Goal: Information Seeking & Learning: Learn about a topic

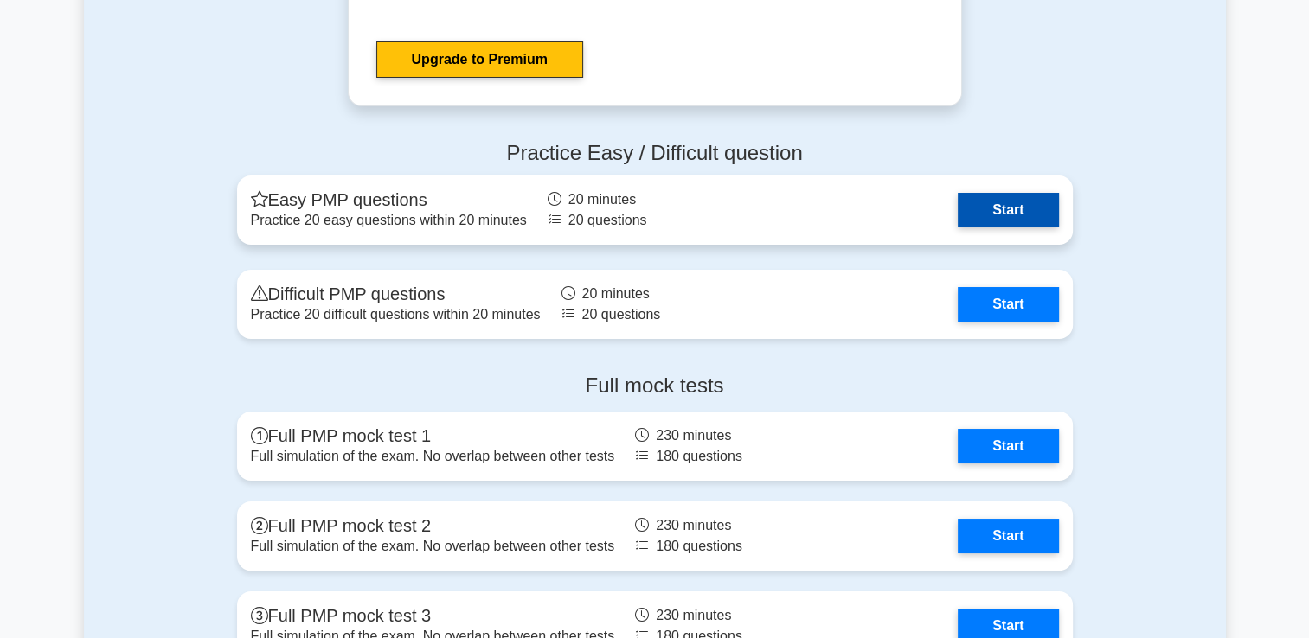
click at [1005, 213] on link "Start" at bounding box center [1008, 210] width 100 height 35
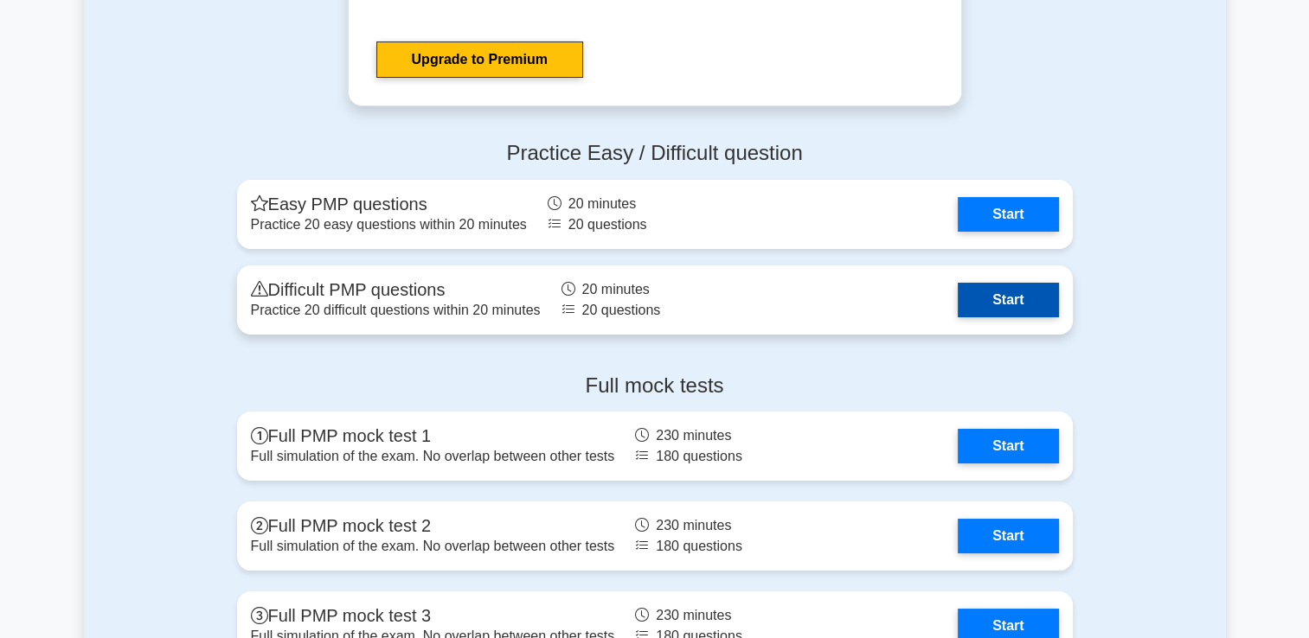
click at [1009, 296] on link "Start" at bounding box center [1008, 300] width 100 height 35
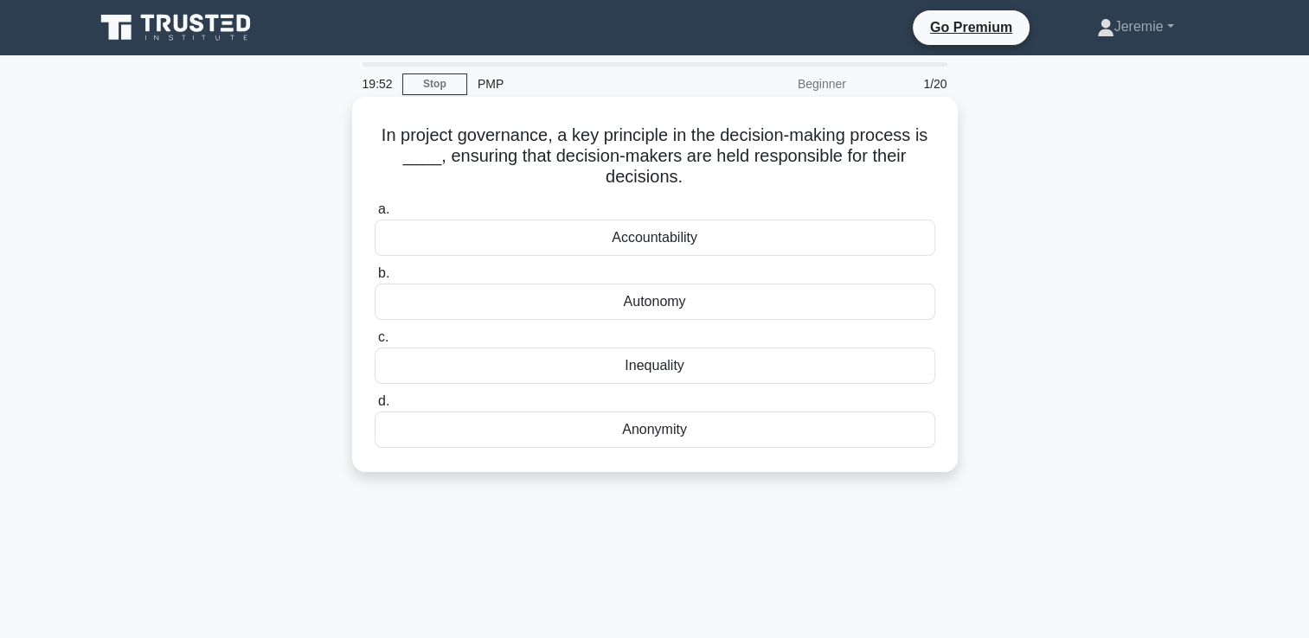
click at [669, 234] on div "Accountability" at bounding box center [655, 238] width 561 height 36
click at [375, 215] on input "a. Accountability" at bounding box center [375, 209] width 0 height 11
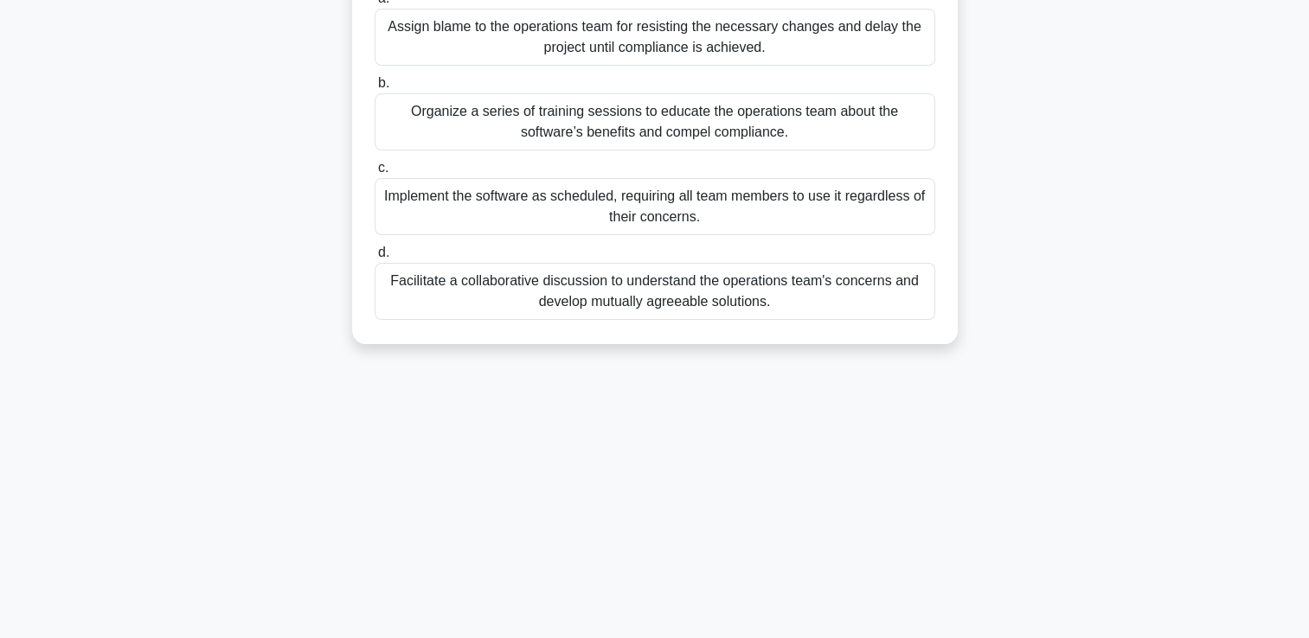
scroll to position [296, 0]
click at [657, 318] on div "Facilitate a collaborative discussion to understand the operations team's conce…" at bounding box center [655, 289] width 561 height 57
click at [375, 257] on input "d. Facilitate a collaborative discussion to understand the operations team's co…" at bounding box center [375, 251] width 0 height 11
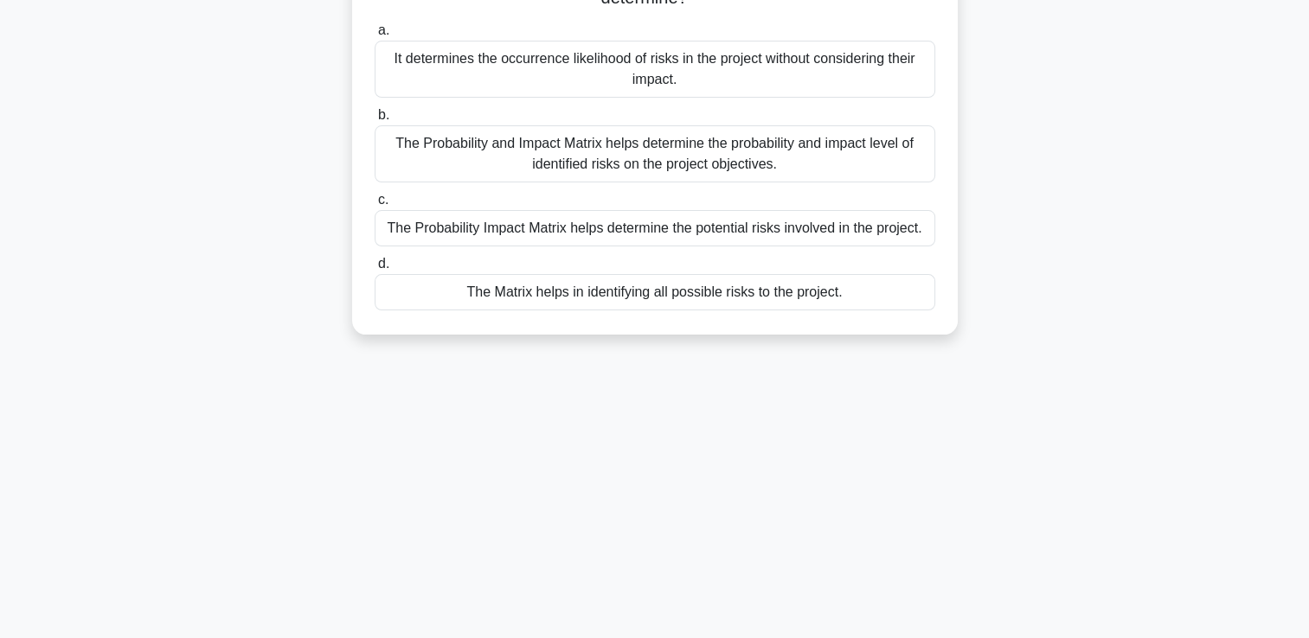
scroll to position [65, 0]
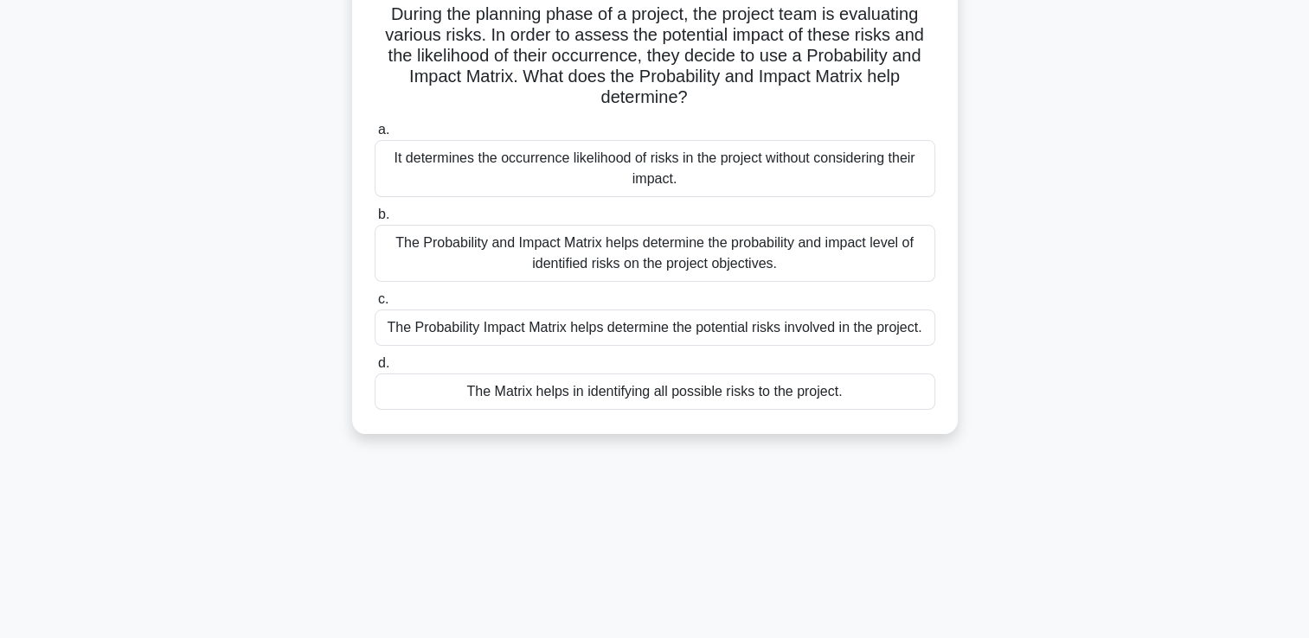
click at [657, 327] on div "During the planning phase of a project, the project team is evaluating various …" at bounding box center [655, 215] width 1142 height 479
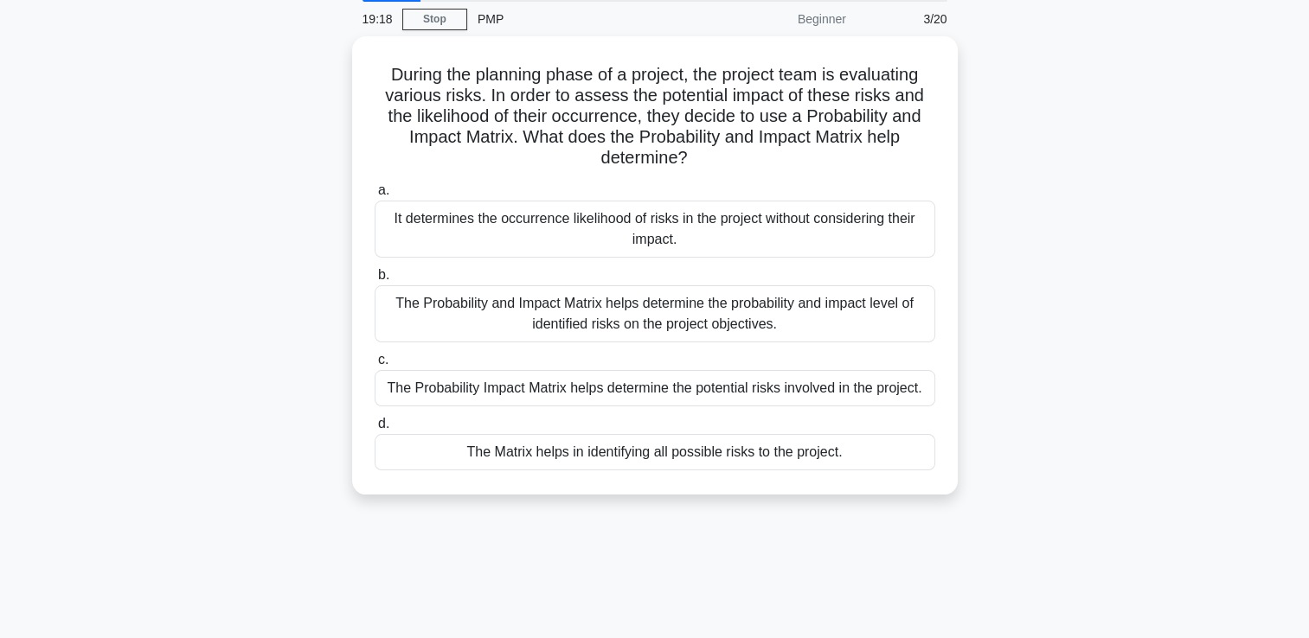
scroll to position [0, 0]
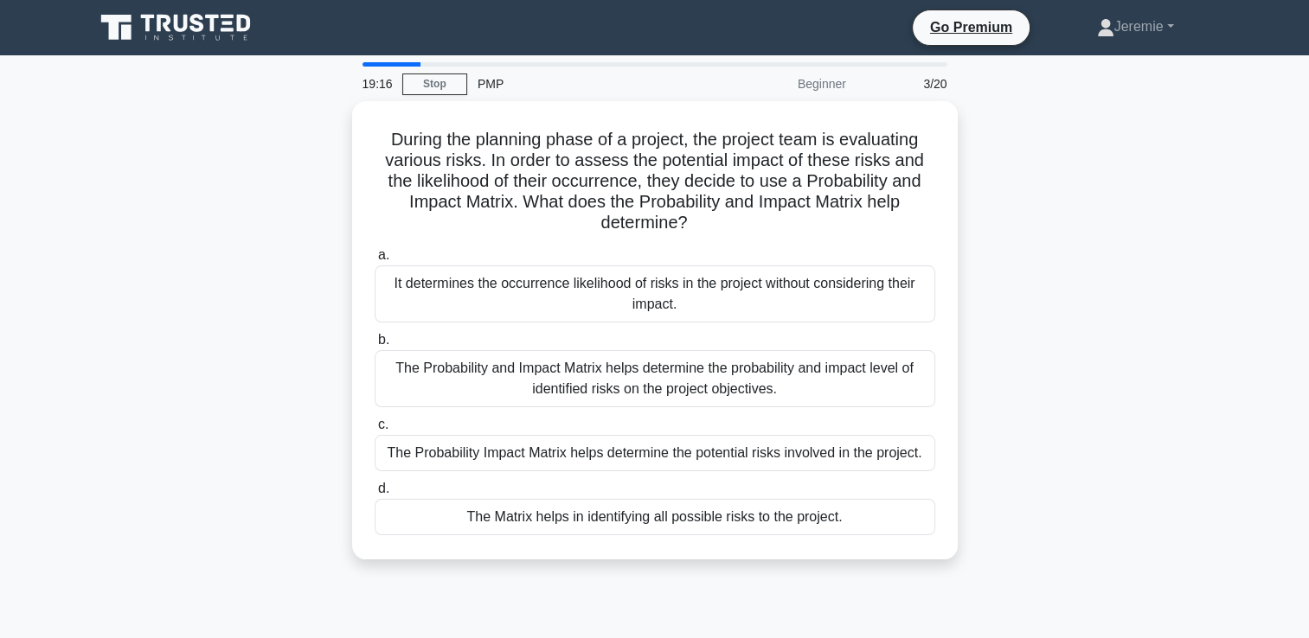
click at [1184, 220] on div "During the planning phase of a project, the project team is evaluating various …" at bounding box center [655, 340] width 1142 height 479
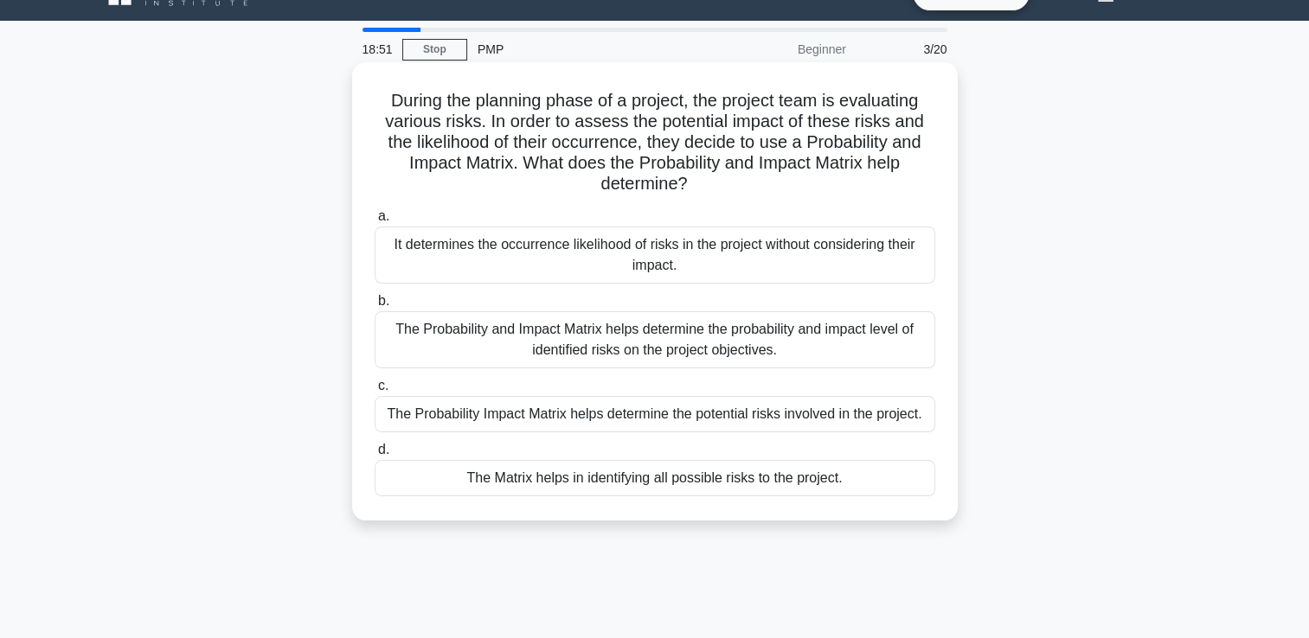
click at [862, 344] on div "The Probability and Impact Matrix helps determine the probability and impact le…" at bounding box center [655, 339] width 561 height 57
click at [375, 307] on input "b. The Probability and Impact Matrix helps determine the probability and impact…" at bounding box center [375, 301] width 0 height 11
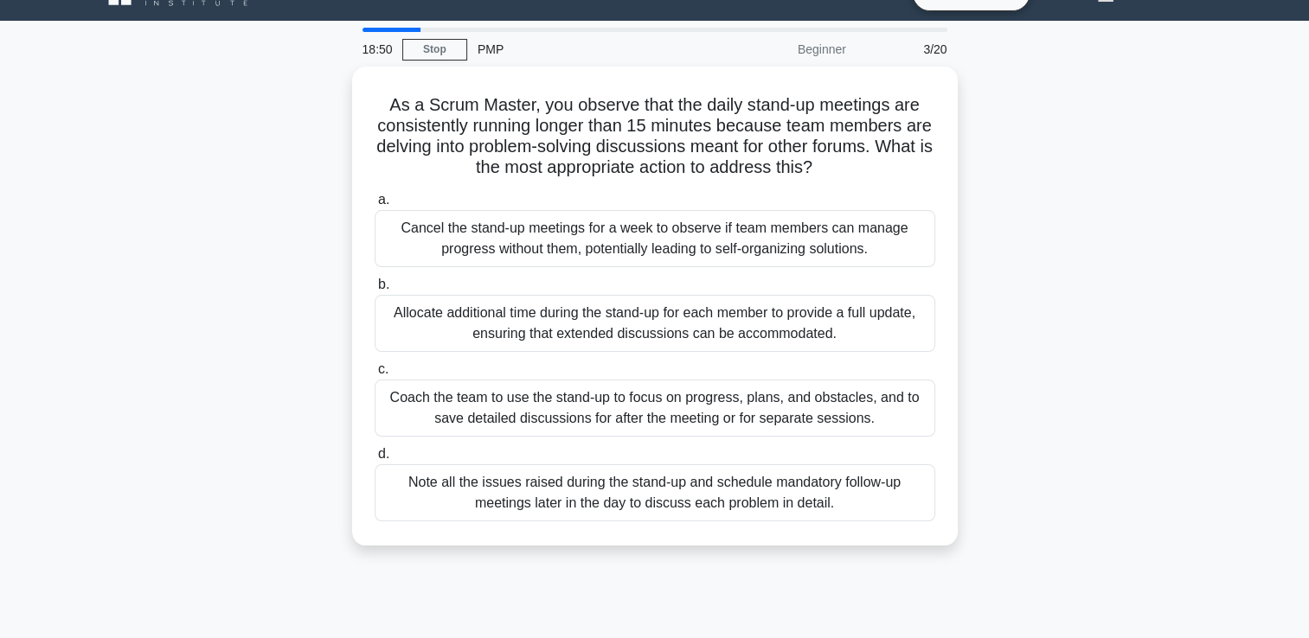
scroll to position [0, 0]
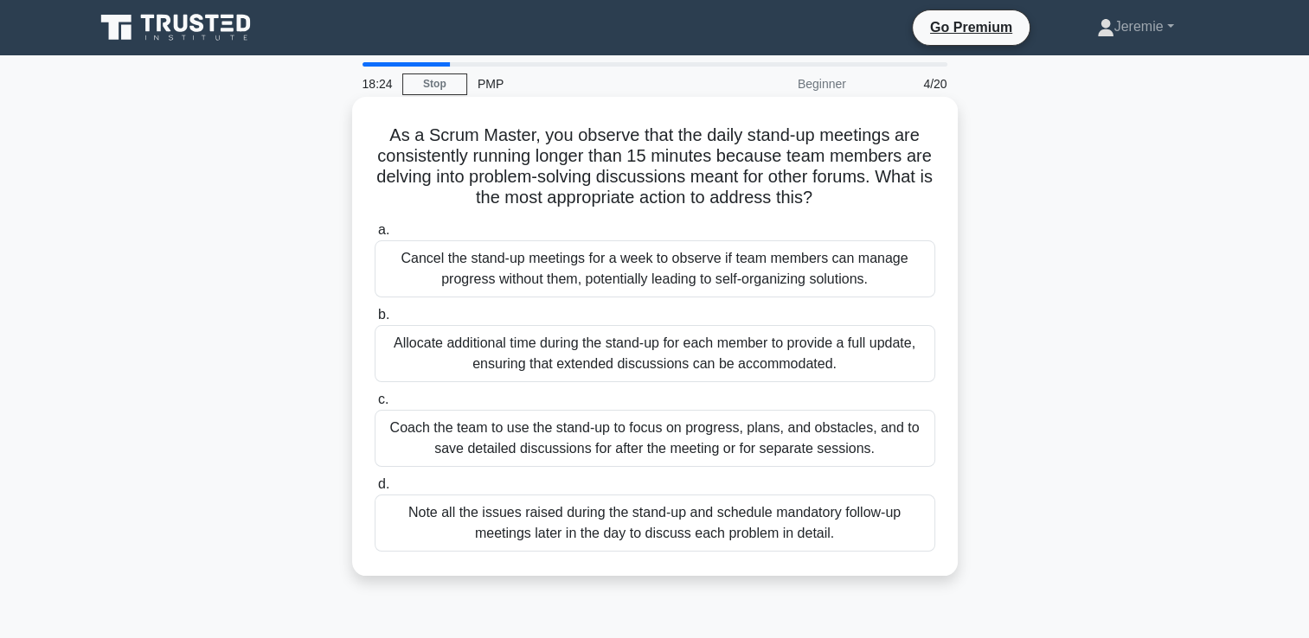
click at [901, 446] on div "Coach the team to use the stand-up to focus on progress, plans, and obstacles, …" at bounding box center [655, 438] width 561 height 57
click at [375, 406] on input "c. Coach the team to use the stand-up to focus on progress, plans, and obstacle…" at bounding box center [375, 399] width 0 height 11
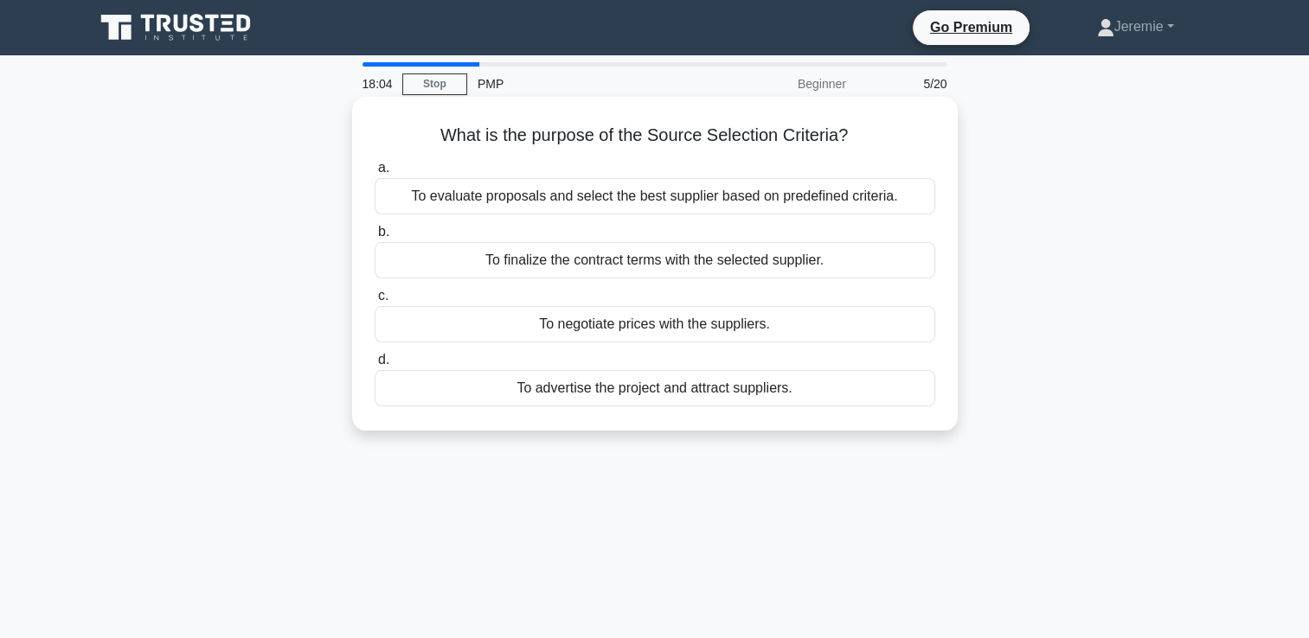
click at [843, 199] on div "To evaluate proposals and select the best supplier based on predefined criteria." at bounding box center [655, 196] width 561 height 36
click at [375, 174] on input "a. To evaluate proposals and select the best supplier based on predefined crite…" at bounding box center [375, 168] width 0 height 11
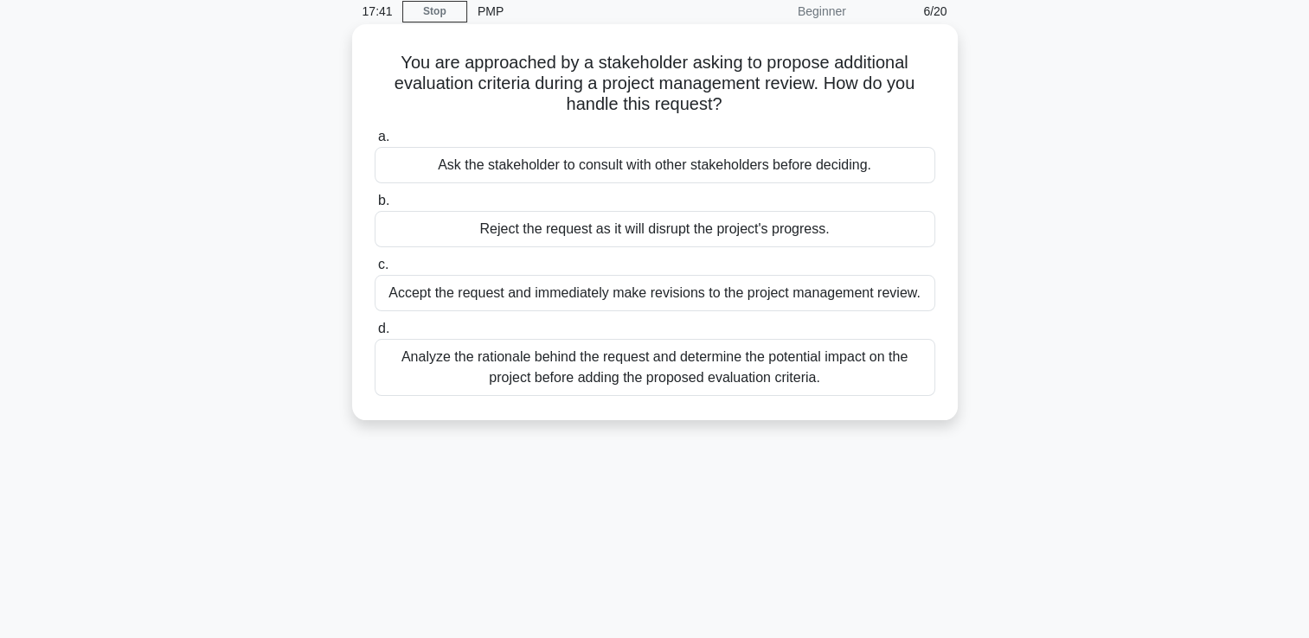
scroll to position [104, 0]
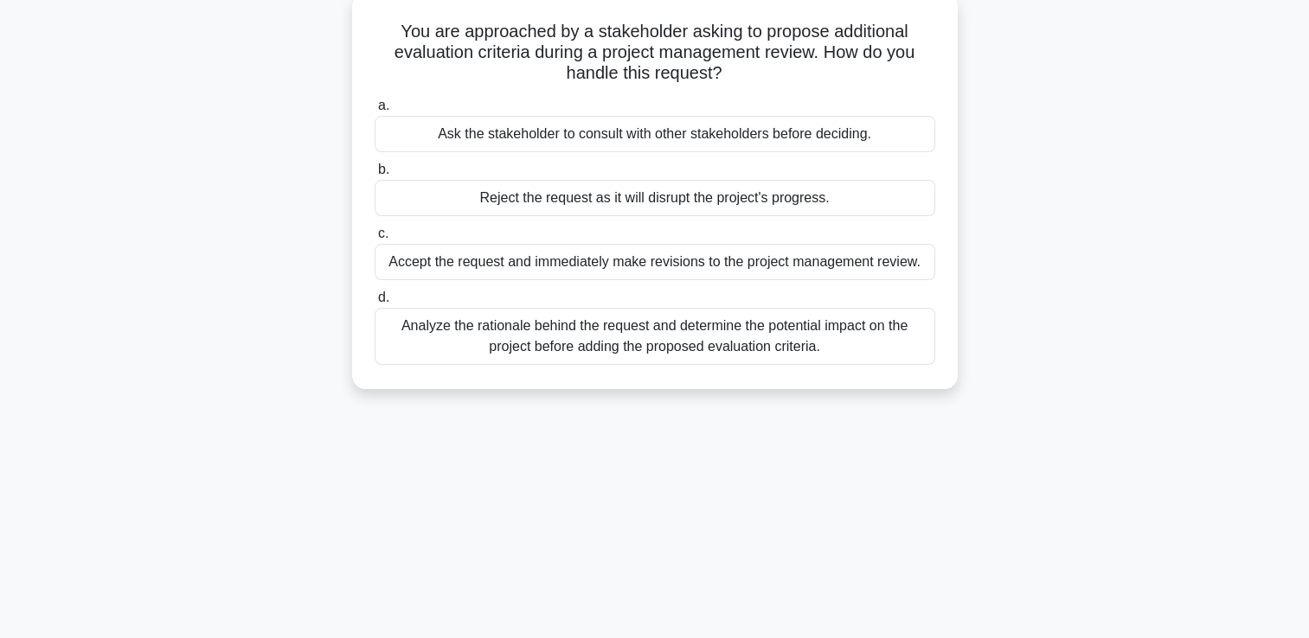
click at [801, 348] on div "Analyze the rationale behind the request and determine the potential impact on …" at bounding box center [655, 336] width 561 height 57
click at [375, 304] on input "d. Analyze the rationale behind the request and determine the potential impact …" at bounding box center [375, 297] width 0 height 11
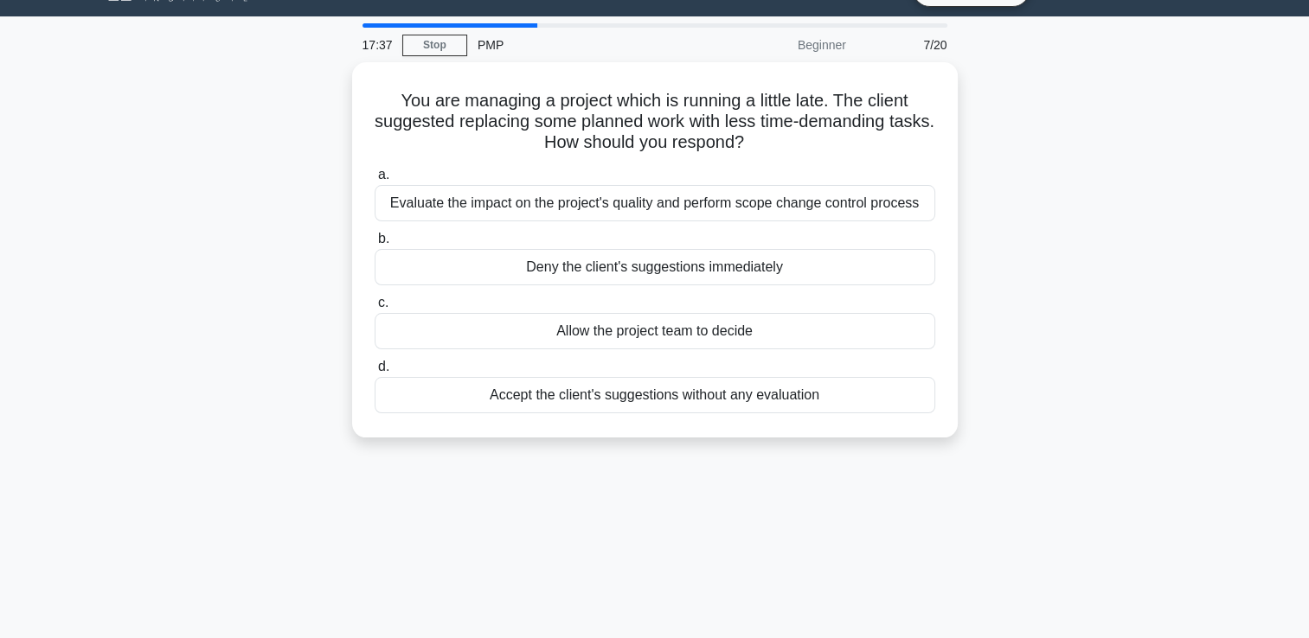
scroll to position [0, 0]
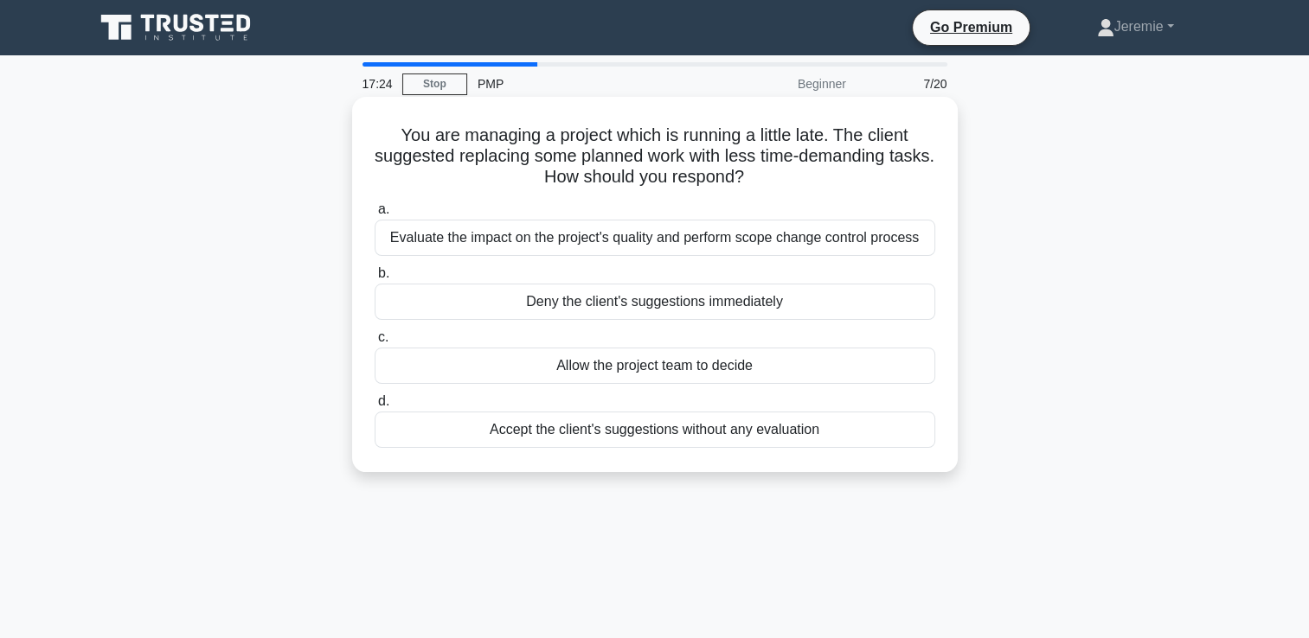
click at [883, 240] on div "Evaluate the impact on the project's quality and perform scope change control p…" at bounding box center [655, 238] width 561 height 36
click at [375, 215] on input "a. Evaluate the impact on the project's quality and perform scope change contro…" at bounding box center [375, 209] width 0 height 11
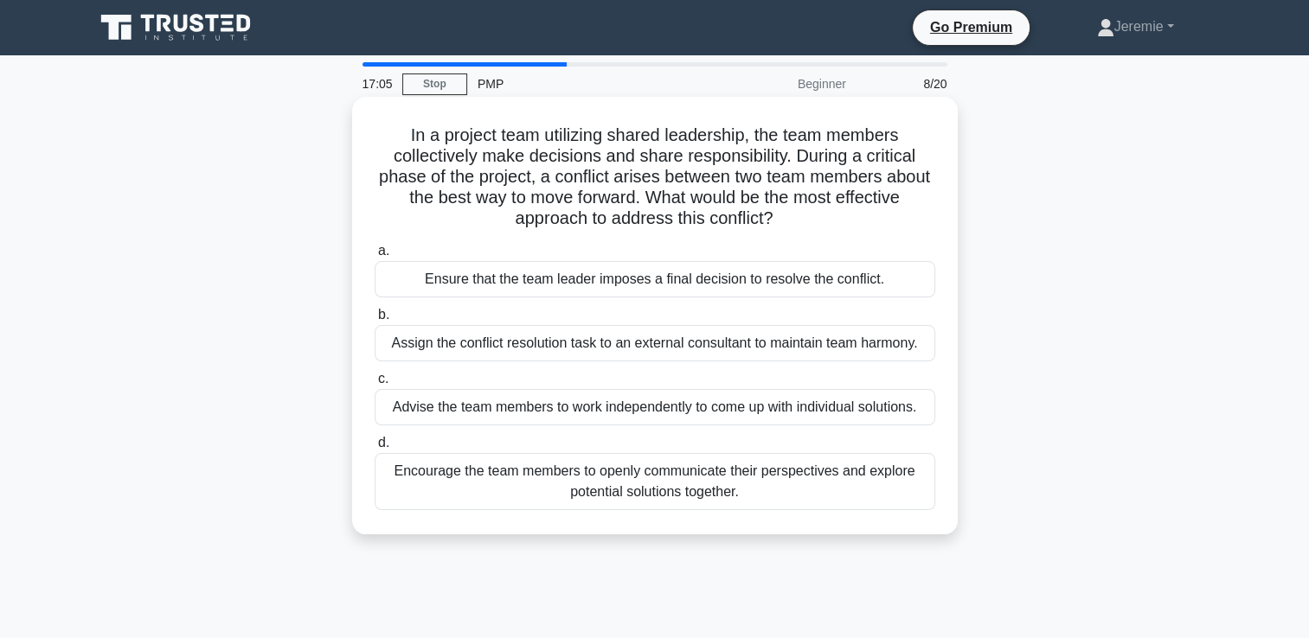
click at [727, 483] on div "Encourage the team members to openly communicate their perspectives and explore…" at bounding box center [655, 481] width 561 height 57
click at [375, 449] on input "d. Encourage the team members to openly communicate their perspectives and expl…" at bounding box center [375, 443] width 0 height 11
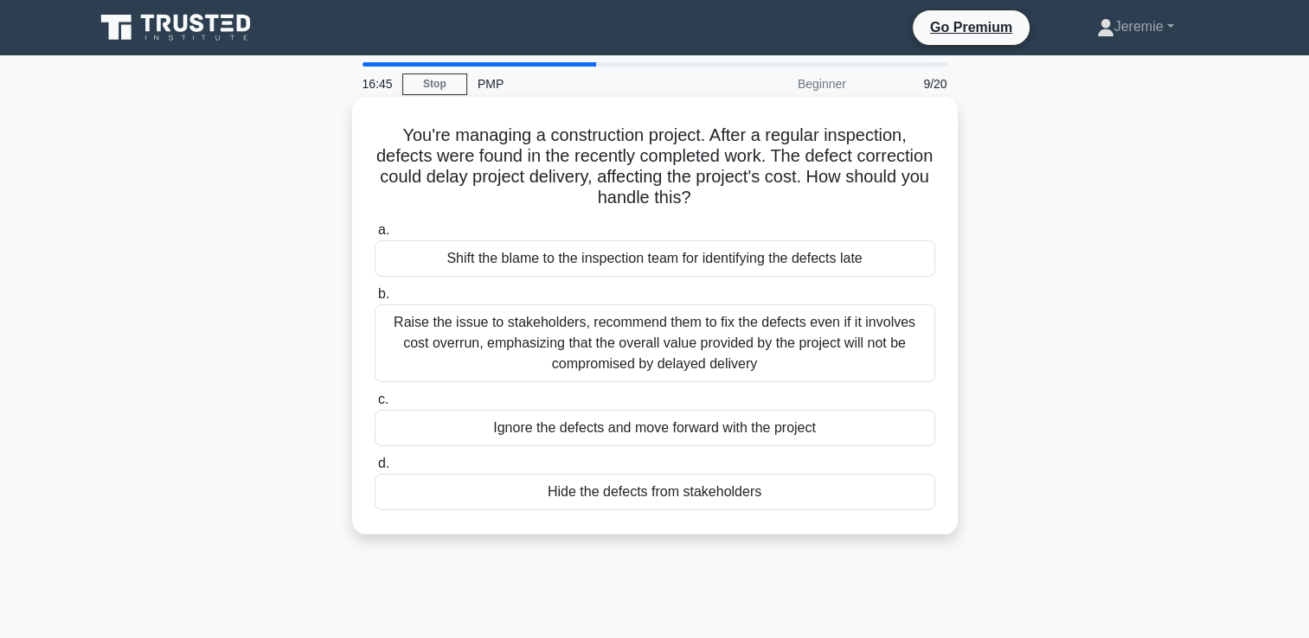
click at [805, 320] on div "Raise the issue to stakeholders, recommend them to fix the defects even if it i…" at bounding box center [655, 344] width 561 height 78
click at [375, 300] on input "b. Raise the issue to stakeholders, recommend them to fix the defects even if i…" at bounding box center [375, 294] width 0 height 11
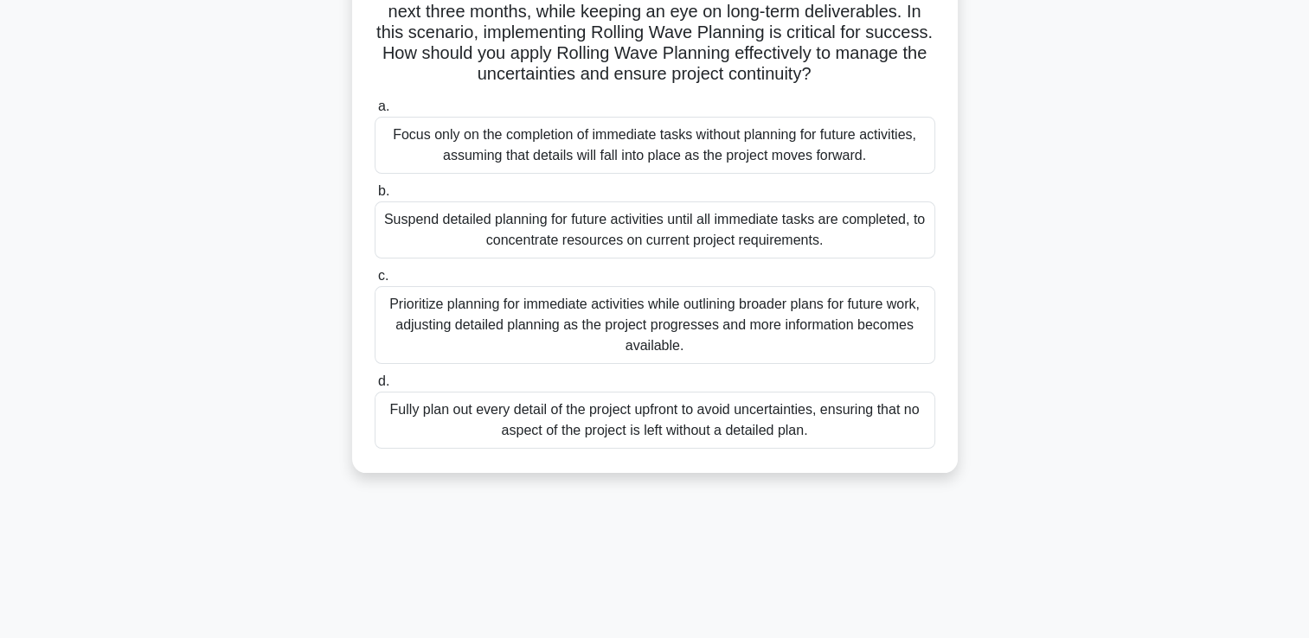
scroll to position [296, 0]
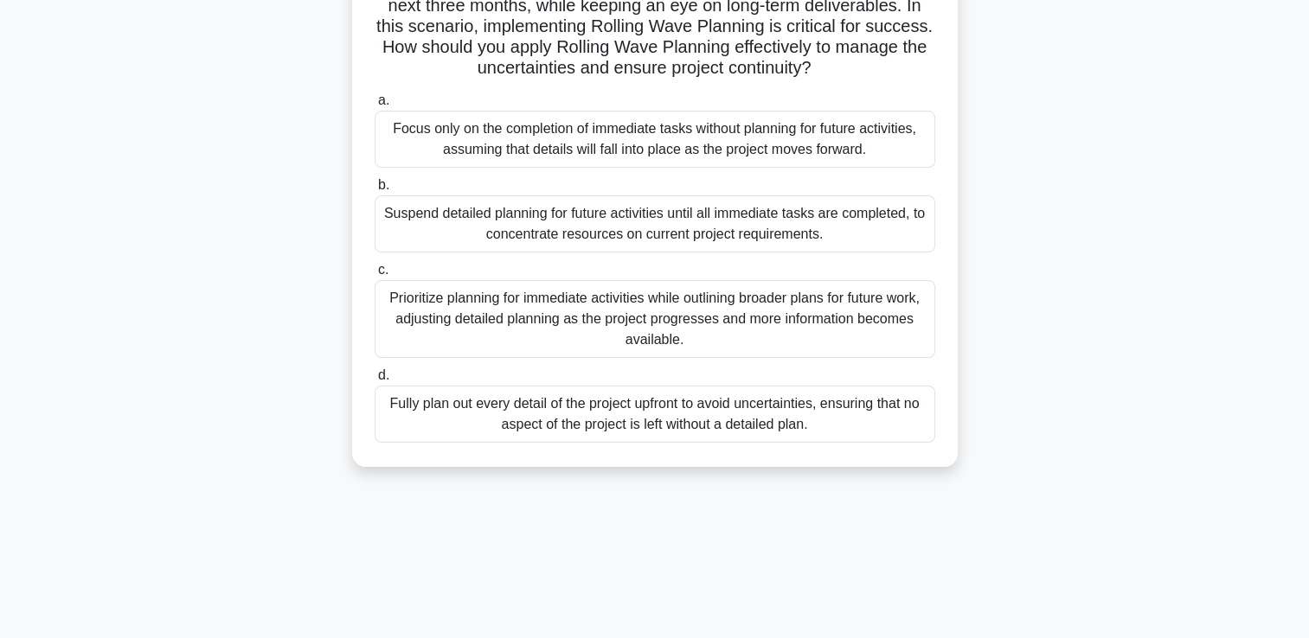
click at [843, 340] on div "Prioritize planning for immediate activities while outlining broader plans for …" at bounding box center [655, 319] width 561 height 78
click at [375, 276] on input "c. Prioritize planning for immediate activities while outlining broader plans f…" at bounding box center [375, 270] width 0 height 11
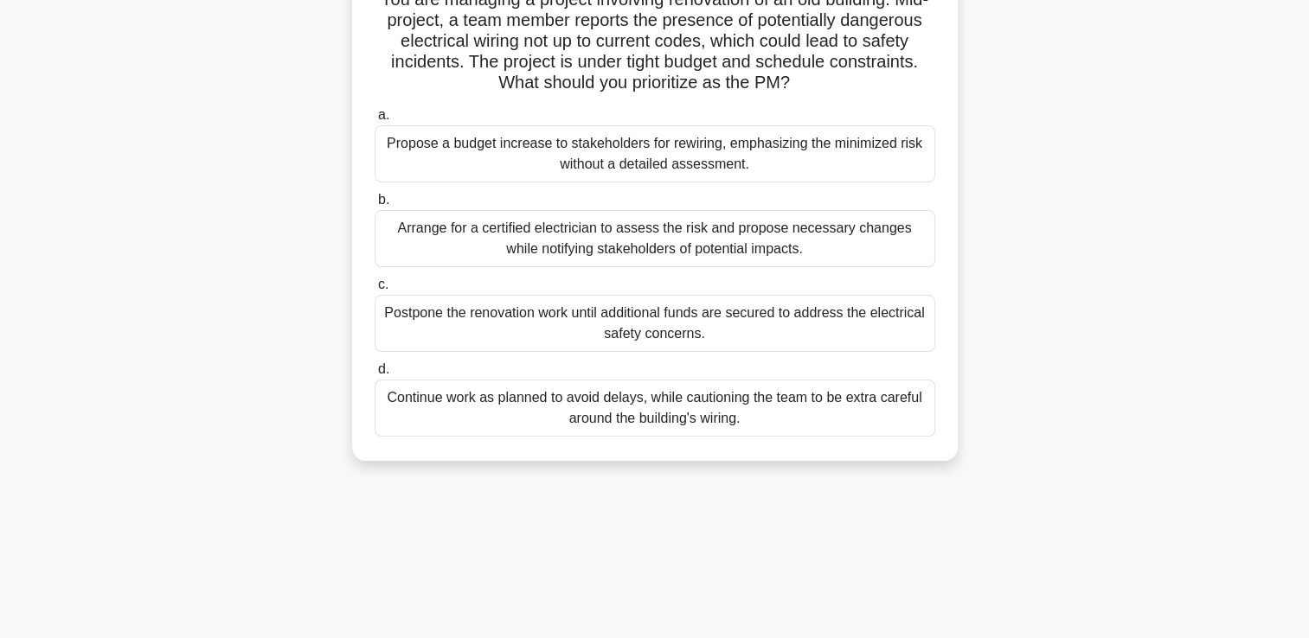
scroll to position [138, 0]
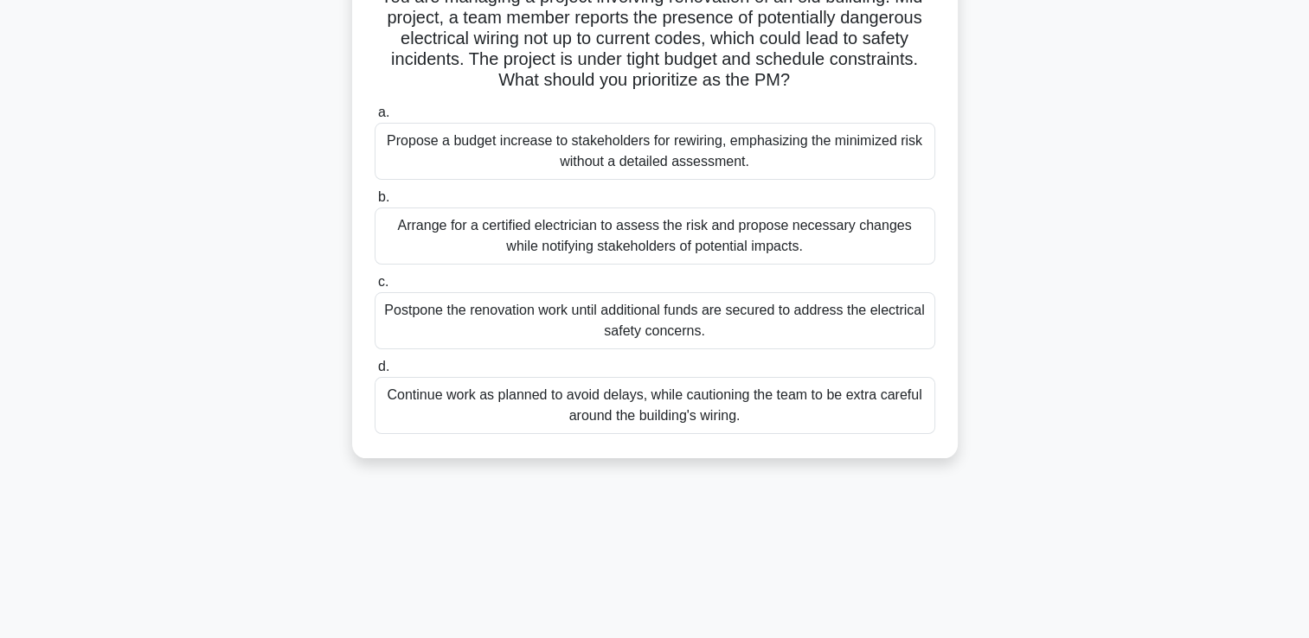
click at [708, 248] on div "Arrange for a certified electrician to assess the risk and propose necessary ch…" at bounding box center [655, 236] width 561 height 57
click at [375, 203] on input "b. Arrange for a certified electrician to assess the risk and propose necessary…" at bounding box center [375, 197] width 0 height 11
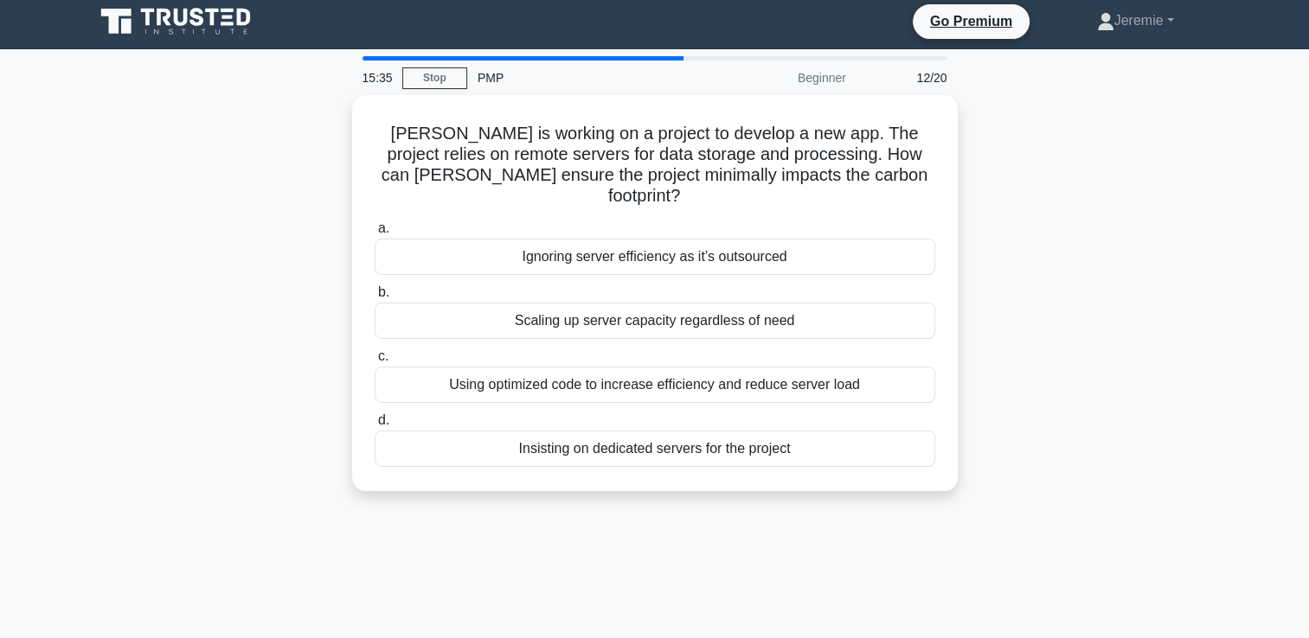
scroll to position [0, 0]
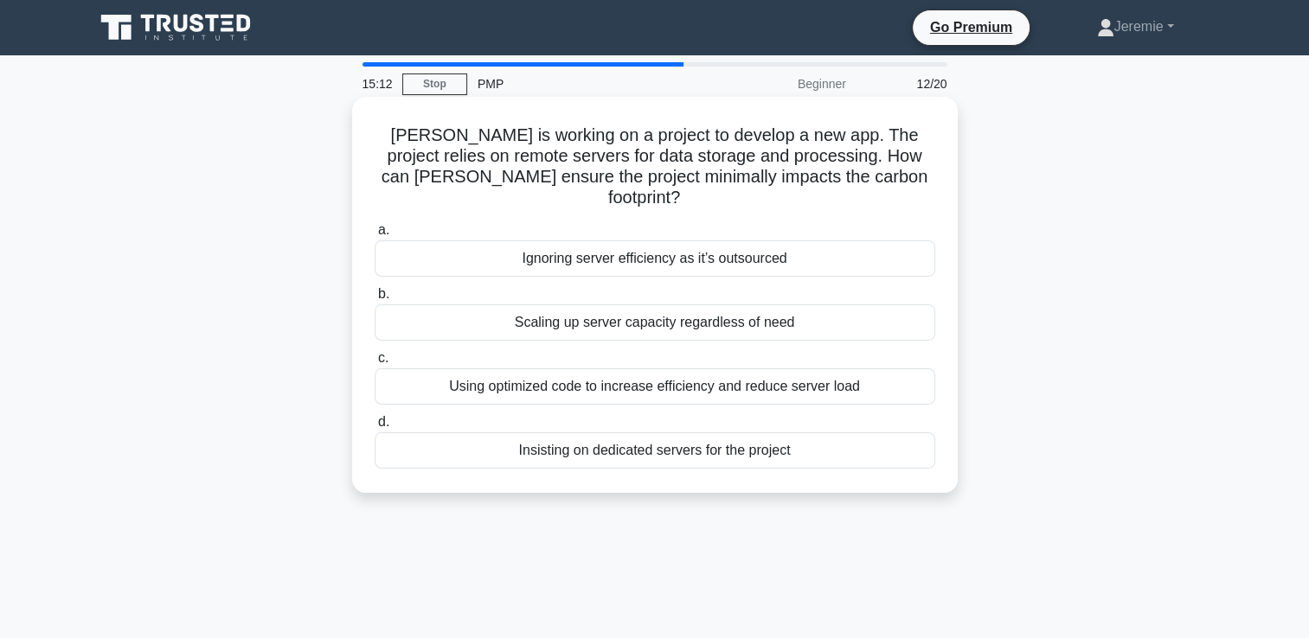
click at [637, 375] on div "Using optimized code to increase efficiency and reduce server load" at bounding box center [655, 387] width 561 height 36
click at [375, 364] on input "c. Using optimized code to increase efficiency and reduce server load" at bounding box center [375, 358] width 0 height 11
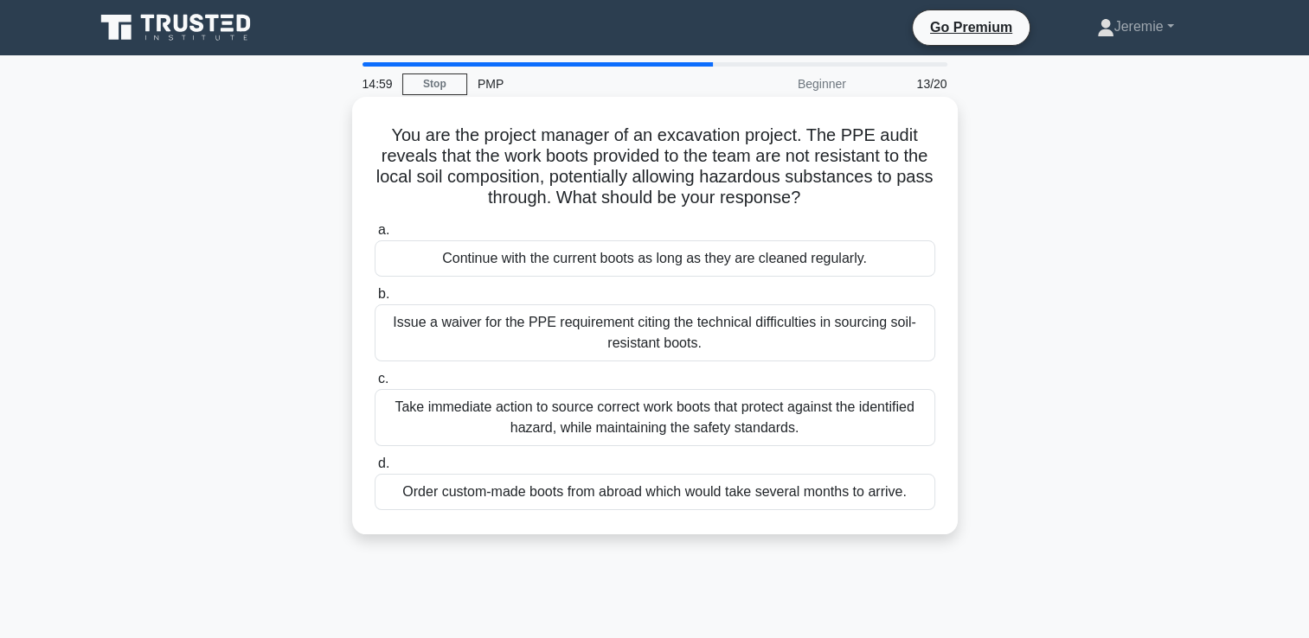
scroll to position [35, 0]
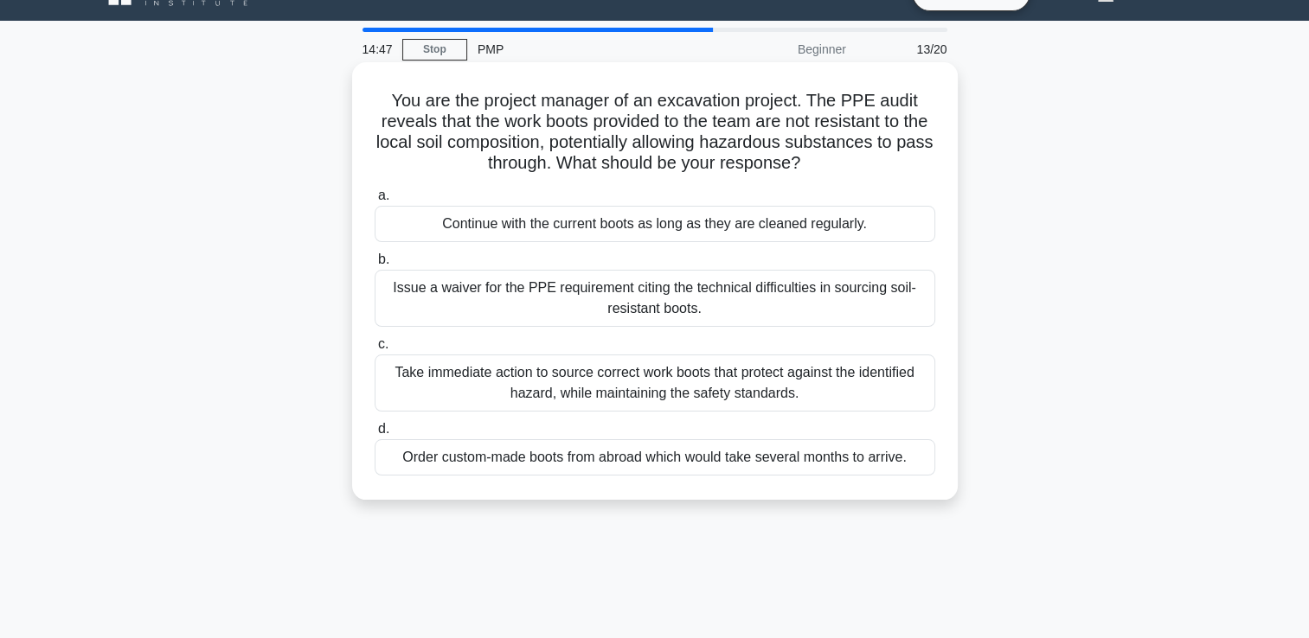
click at [728, 379] on div "Take immediate action to source correct work boots that protect against the ide…" at bounding box center [655, 383] width 561 height 57
click at [375, 350] on input "c. Take immediate action to source correct work boots that protect against the …" at bounding box center [375, 344] width 0 height 11
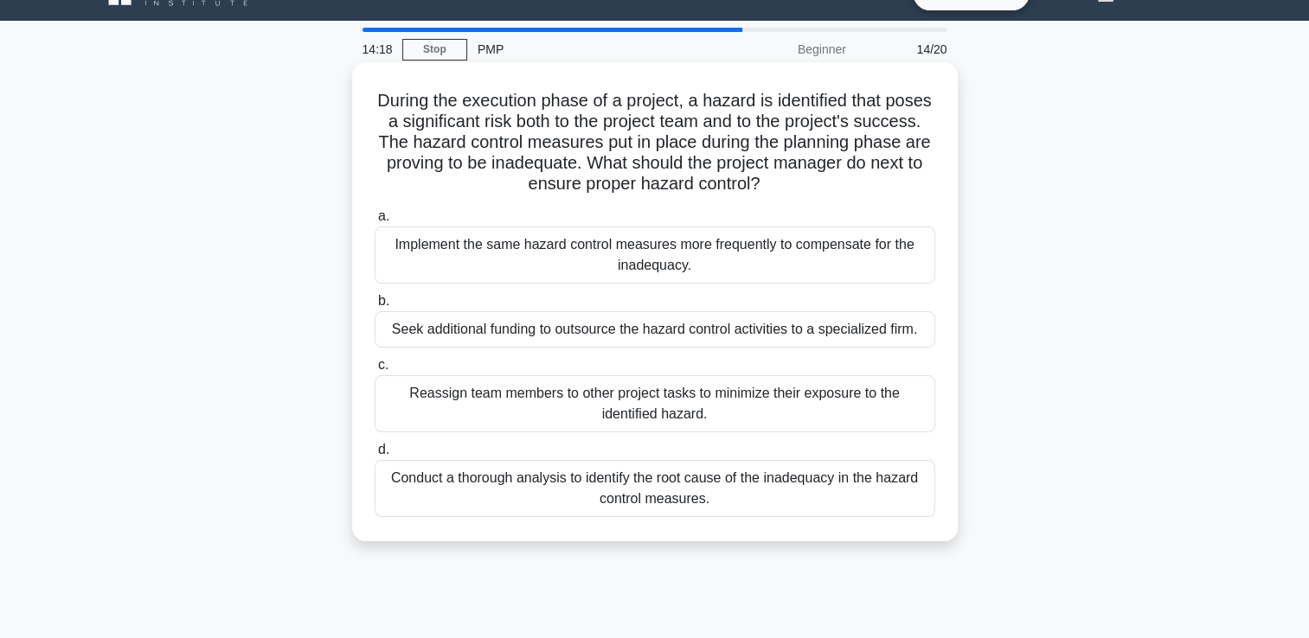
click at [756, 487] on div "Conduct a thorough analysis to identify the root cause of the inadequacy in the…" at bounding box center [655, 488] width 561 height 57
click at [375, 456] on input "d. Conduct a thorough analysis to identify the root cause of the inadequacy in …" at bounding box center [375, 450] width 0 height 11
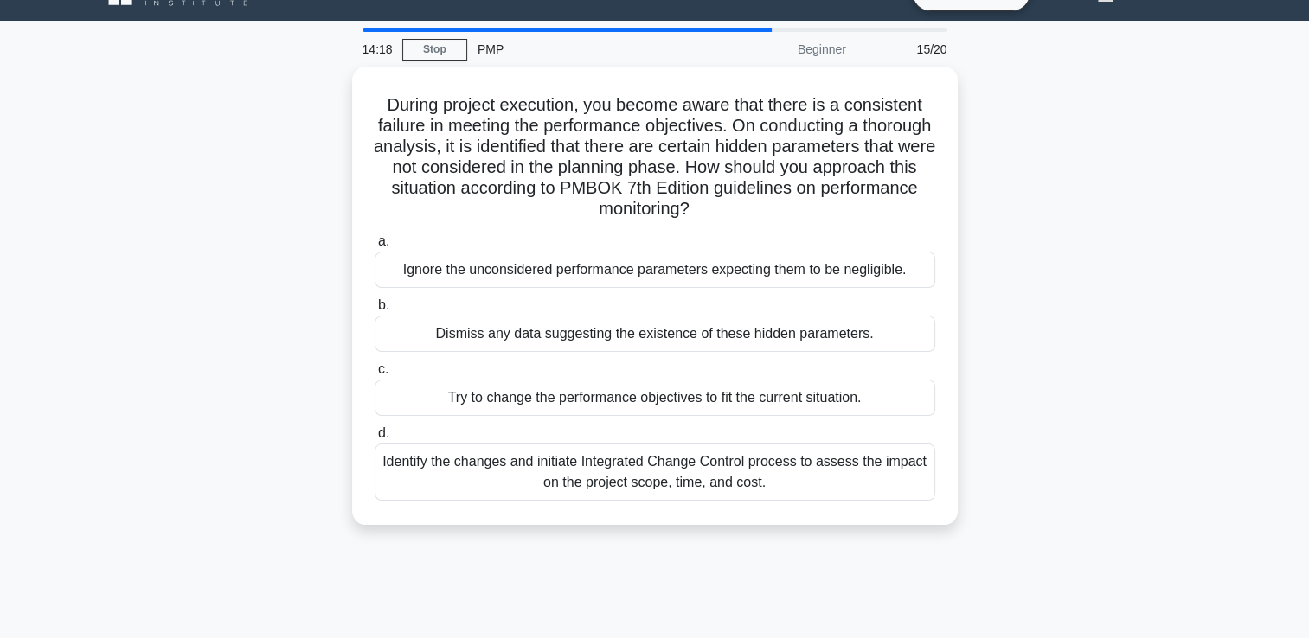
scroll to position [0, 0]
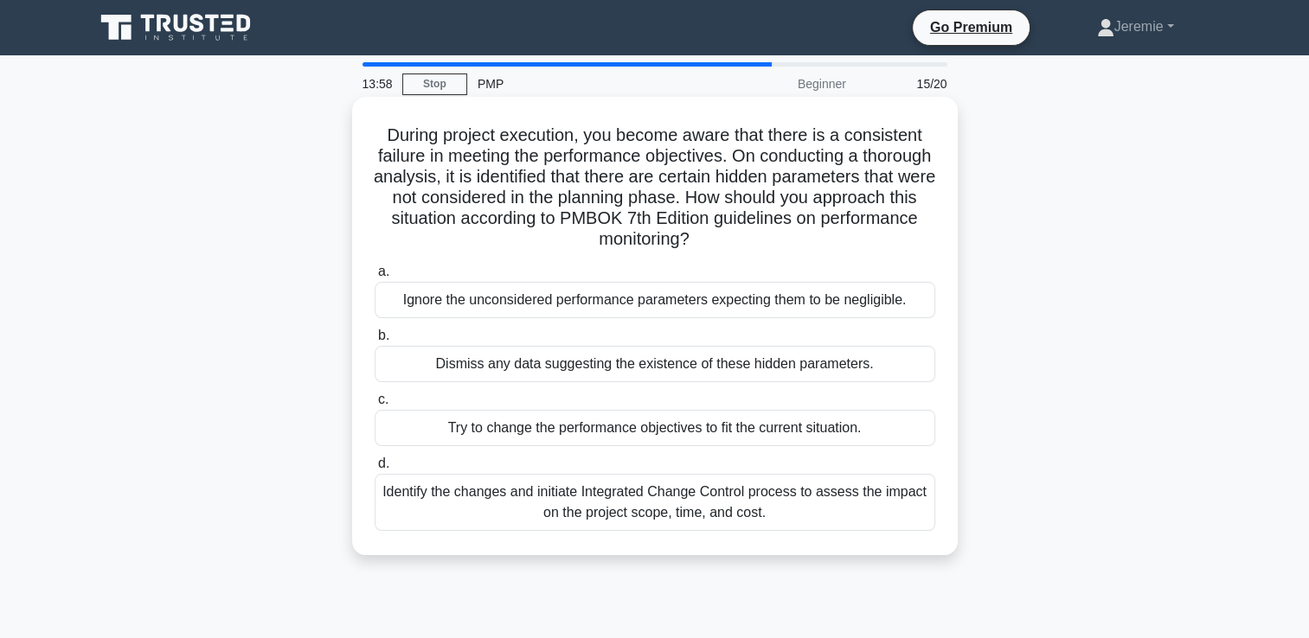
click at [724, 512] on div "Identify the changes and initiate Integrated Change Control process to assess t…" at bounding box center [655, 502] width 561 height 57
click at [375, 470] on input "d. Identify the changes and initiate Integrated Change Control process to asses…" at bounding box center [375, 463] width 0 height 11
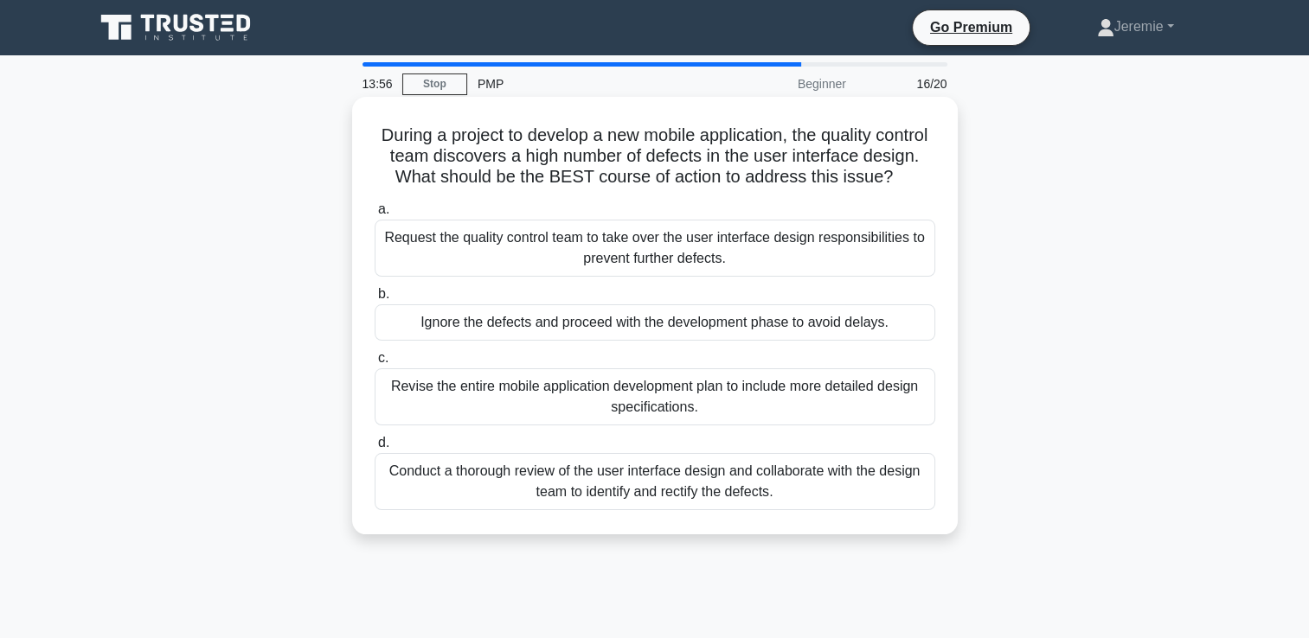
click at [730, 506] on div "Conduct a thorough review of the user interface design and collaborate with the…" at bounding box center [655, 481] width 561 height 57
click at [637, 503] on div "Conduct a thorough review of the user interface design and collaborate with the…" at bounding box center [655, 481] width 561 height 57
click at [375, 449] on input "d. Conduct a thorough review of the user interface design and collaborate with …" at bounding box center [375, 443] width 0 height 11
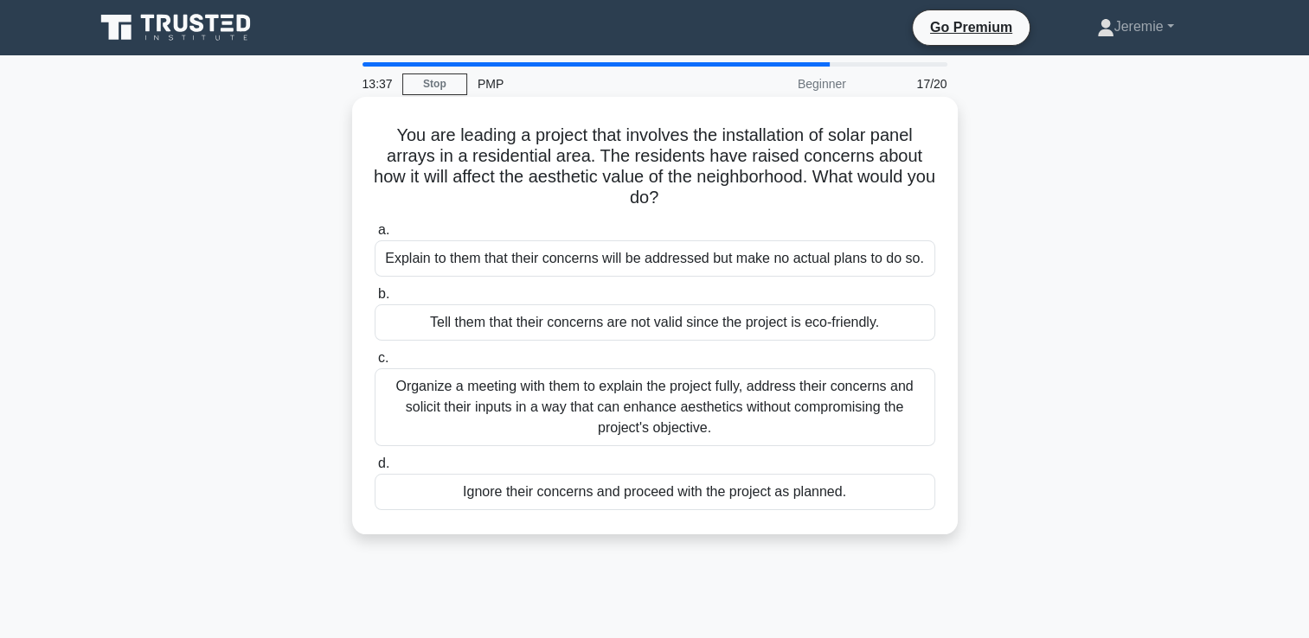
click at [606, 420] on div "Organize a meeting with them to explain the project fully, address their concer…" at bounding box center [655, 408] width 561 height 78
click at [375, 364] on input "c. Organize a meeting with them to explain the project fully, address their con…" at bounding box center [375, 358] width 0 height 11
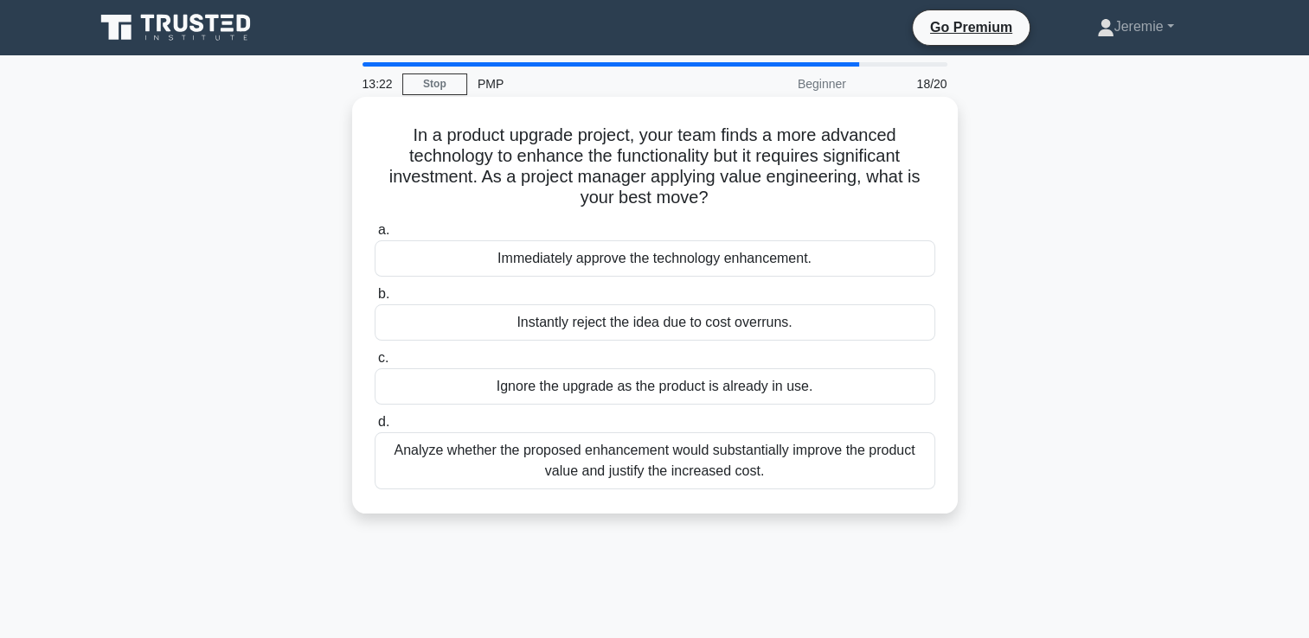
click at [752, 477] on div "Analyze whether the proposed enhancement would substantially improve the produc…" at bounding box center [655, 461] width 561 height 57
click at [375, 428] on input "d. Analyze whether the proposed enhancement would substantially improve the pro…" at bounding box center [375, 422] width 0 height 11
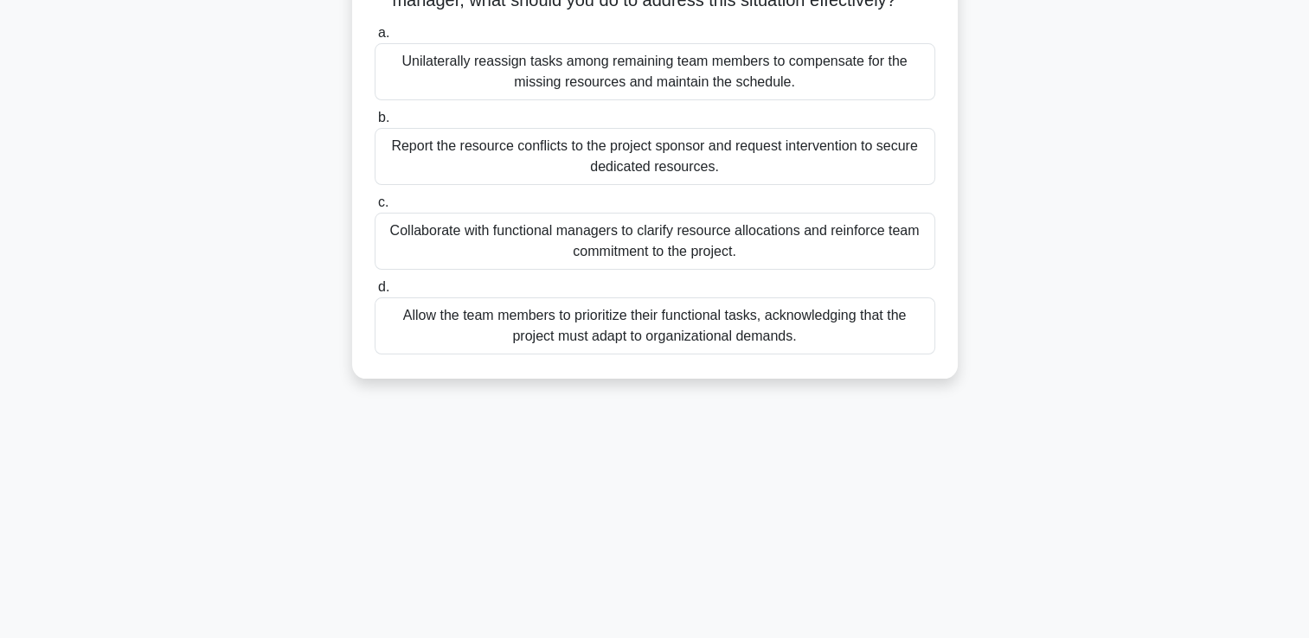
scroll to position [242, 0]
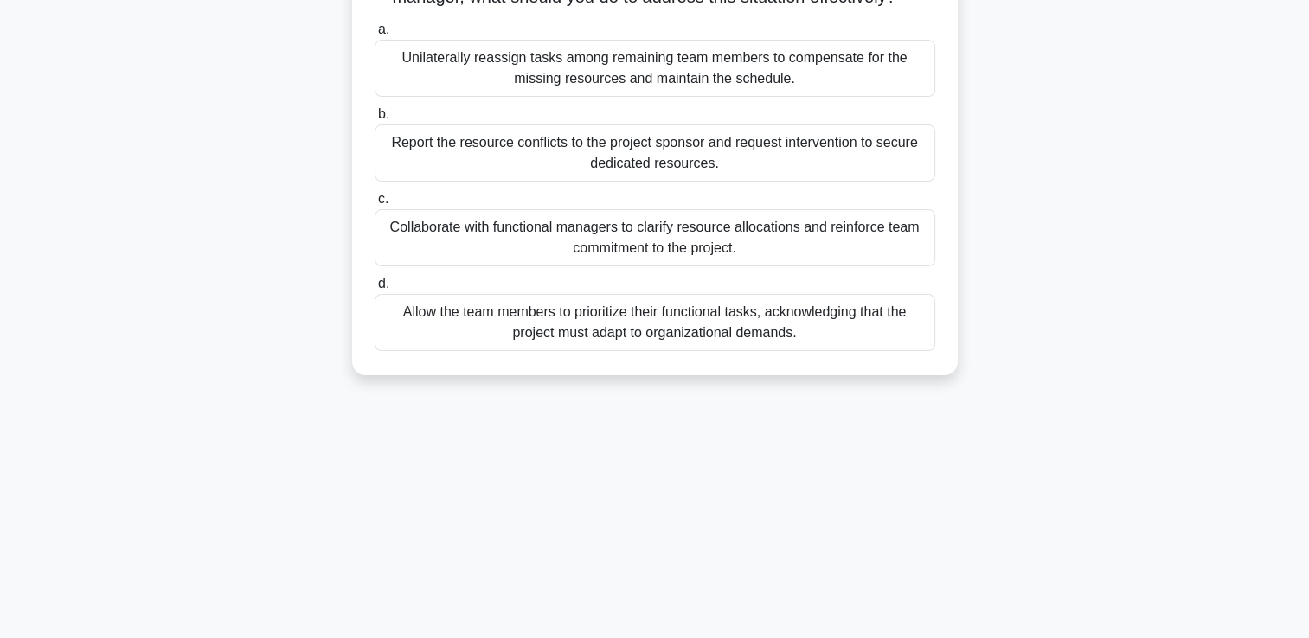
click at [645, 250] on div "Collaborate with functional managers to clarify resource allocations and reinfo…" at bounding box center [655, 237] width 561 height 57
click at [375, 205] on input "c. Collaborate with functional managers to clarify resource allocations and rei…" at bounding box center [375, 199] width 0 height 11
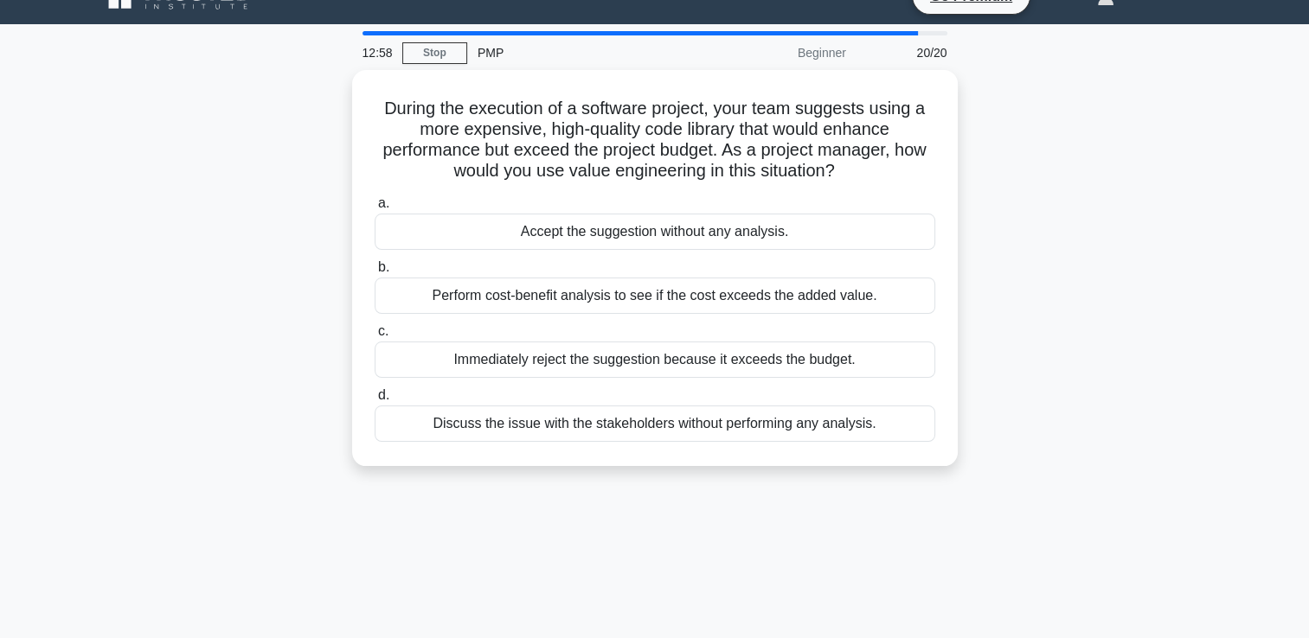
scroll to position [0, 0]
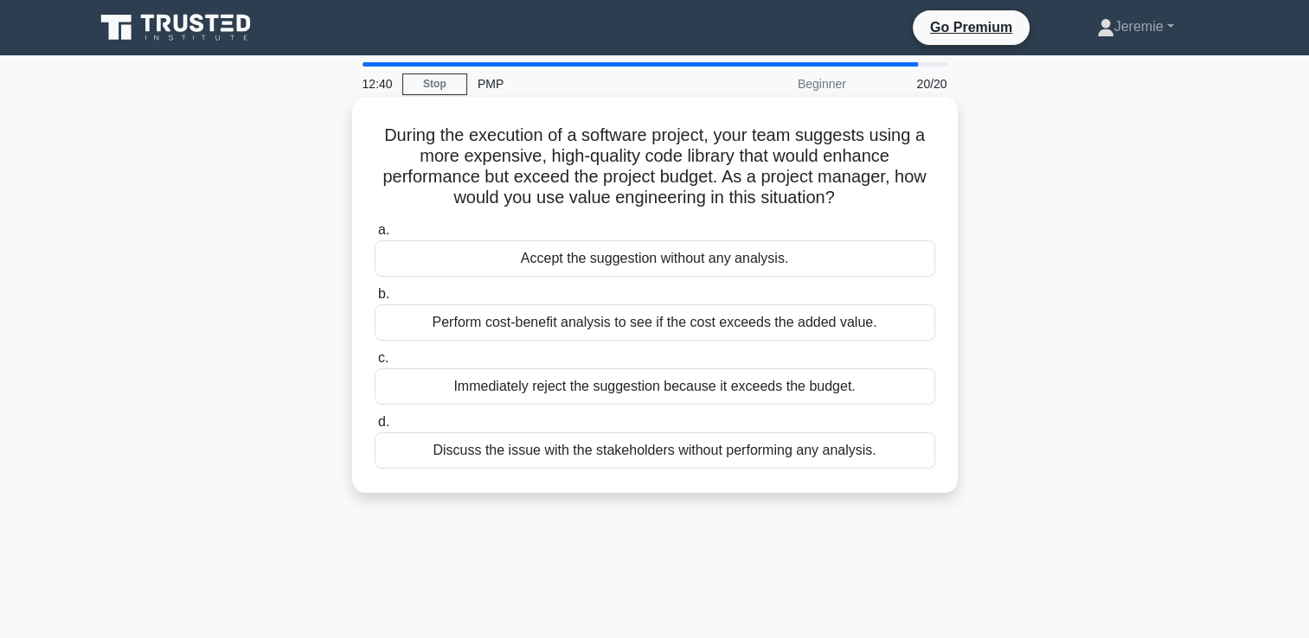
click at [645, 325] on div "Perform cost-benefit analysis to see if the cost exceeds the added value." at bounding box center [655, 323] width 561 height 36
click at [375, 300] on input "b. Perform cost-benefit analysis to see if the cost exceeds the added value." at bounding box center [375, 294] width 0 height 11
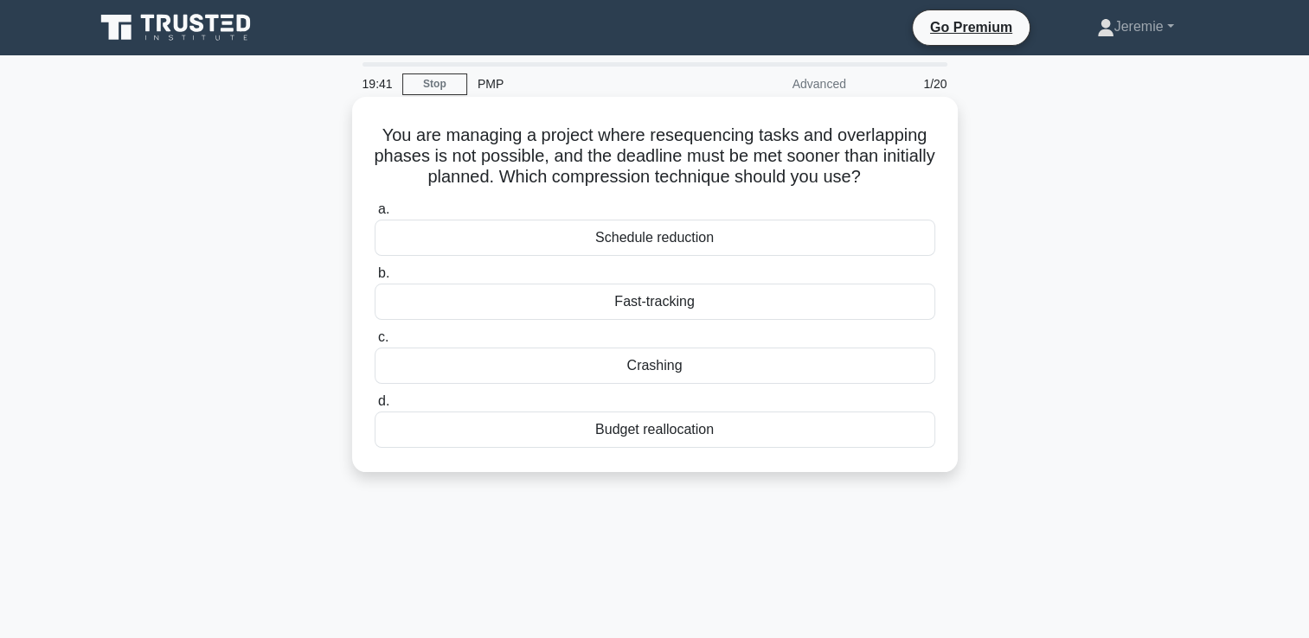
click at [584, 374] on div "Crashing" at bounding box center [655, 366] width 561 height 36
click at [375, 343] on input "c. Crashing" at bounding box center [375, 337] width 0 height 11
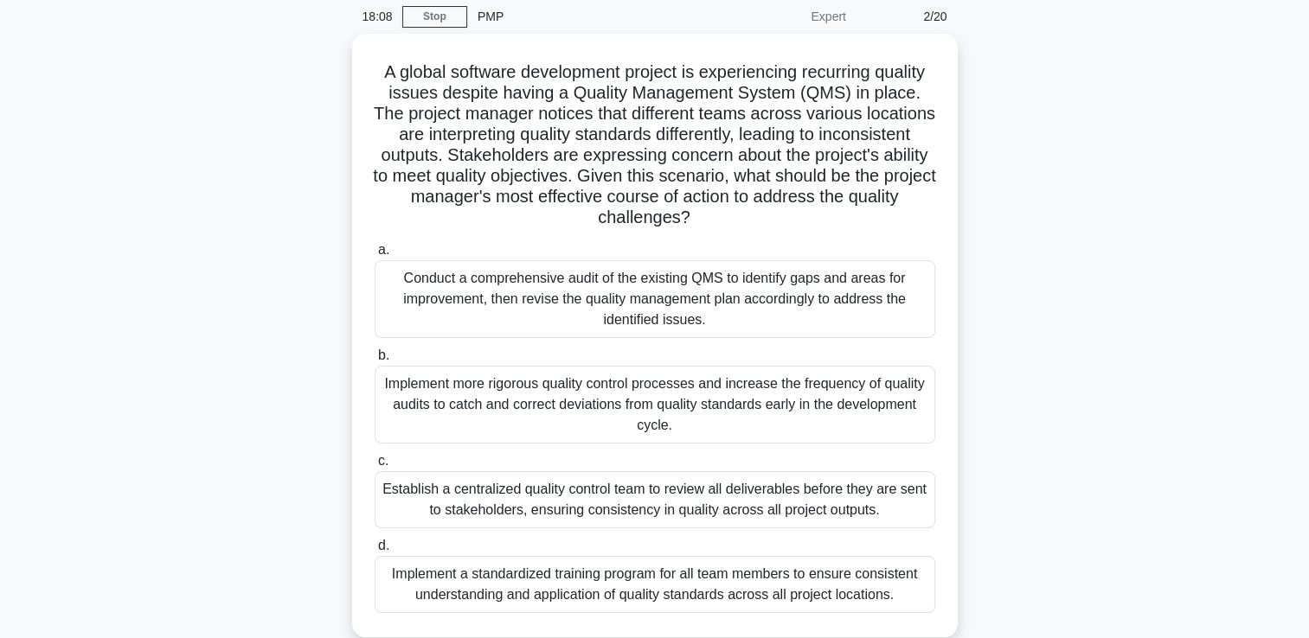
scroll to position [69, 0]
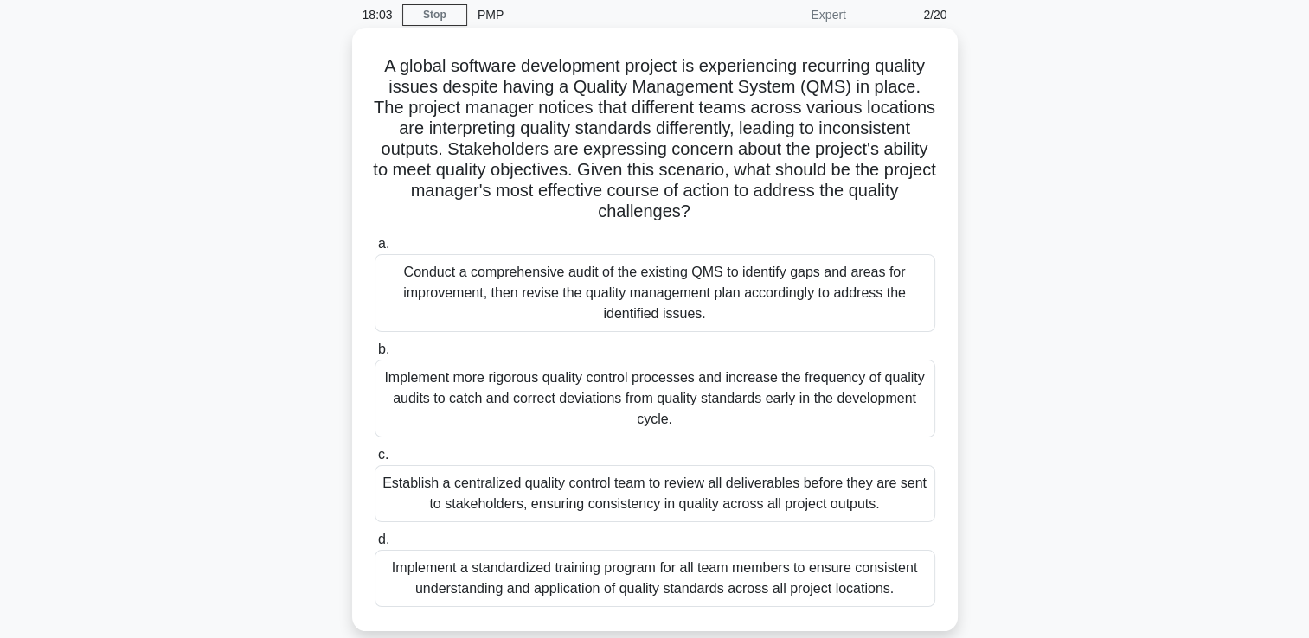
click at [874, 570] on div "Implement a standardized training program for all team members to ensure consis…" at bounding box center [655, 578] width 561 height 57
click at [375, 546] on input "d. Implement a standardized training program for all team members to ensure con…" at bounding box center [375, 540] width 0 height 11
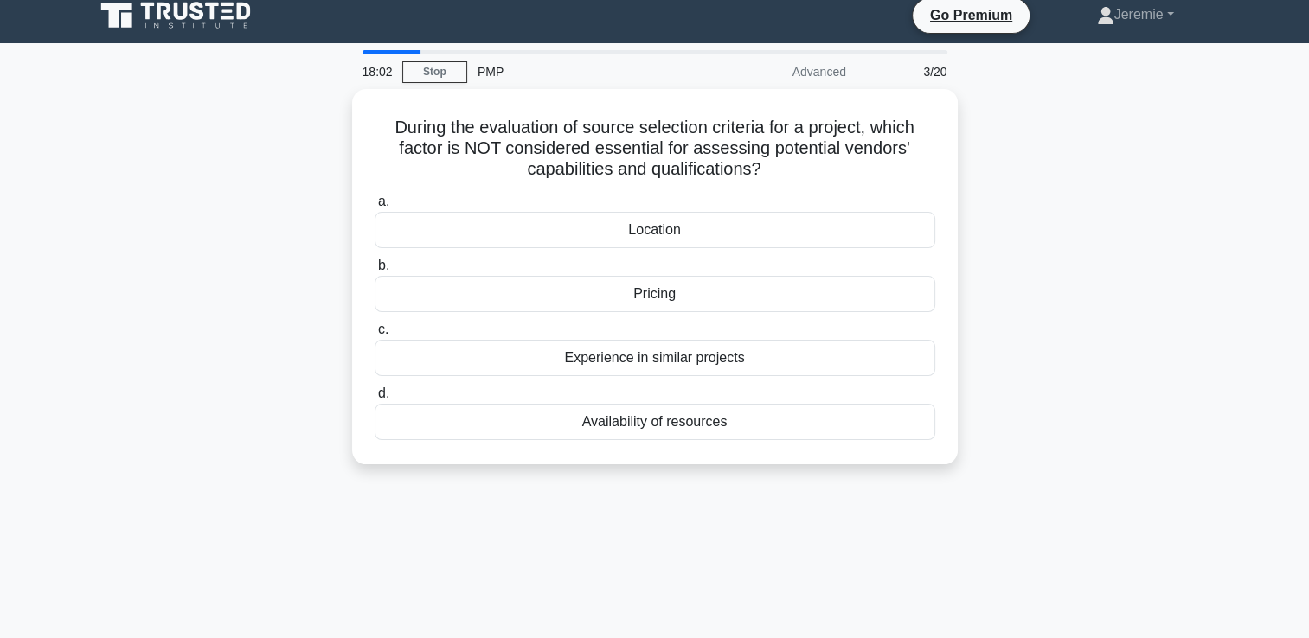
scroll to position [0, 0]
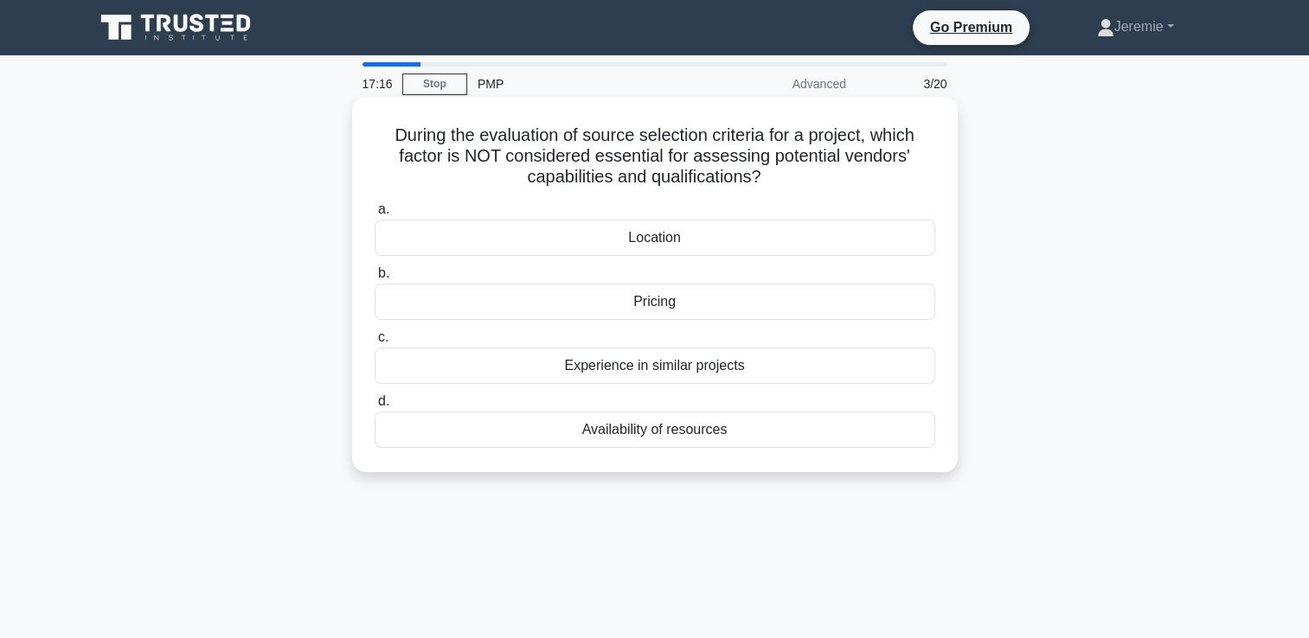
click at [711, 306] on div "Pricing" at bounding box center [655, 302] width 561 height 36
click at [375, 279] on input "b. Pricing" at bounding box center [375, 273] width 0 height 11
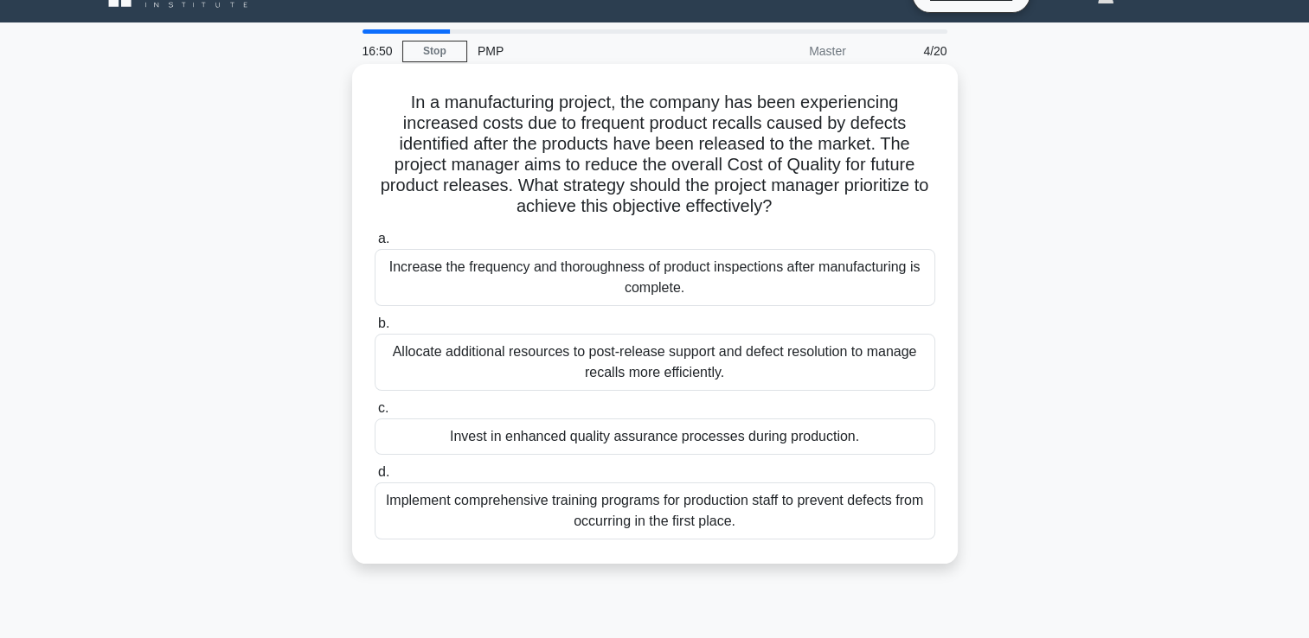
scroll to position [35, 0]
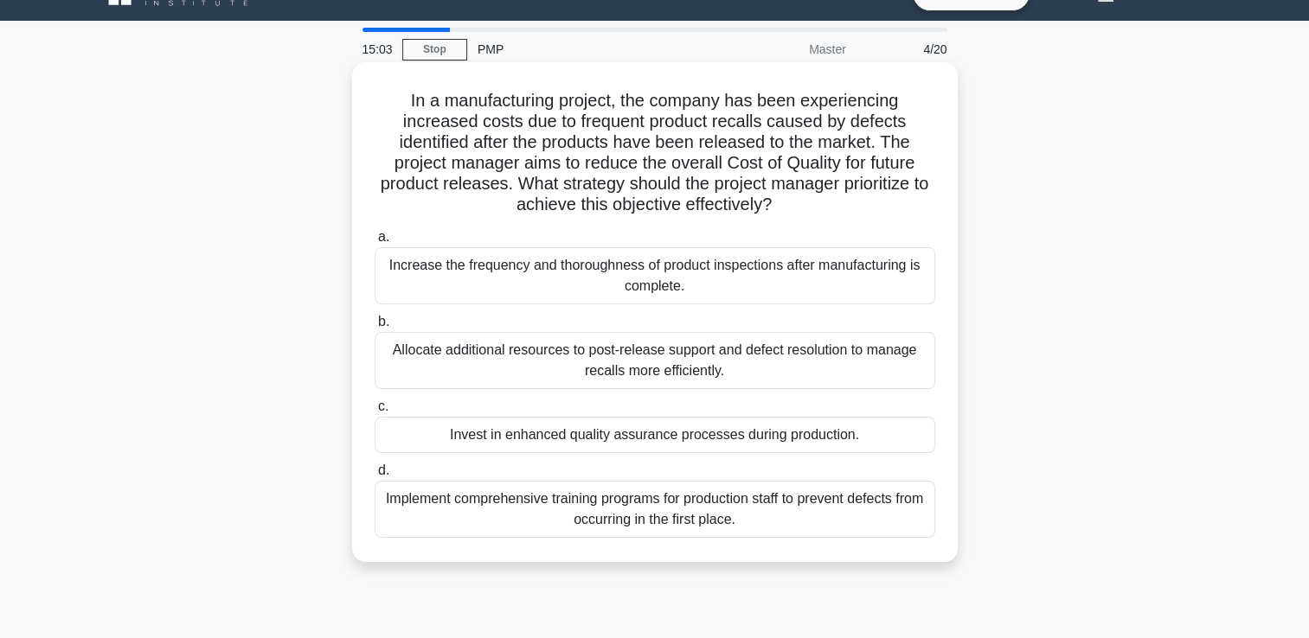
click at [644, 289] on div "Increase the frequency and thoroughness of product inspections after manufactur…" at bounding box center [655, 275] width 561 height 57
click at [375, 243] on input "a. Increase the frequency and thoroughness of product inspections after manufac…" at bounding box center [375, 237] width 0 height 11
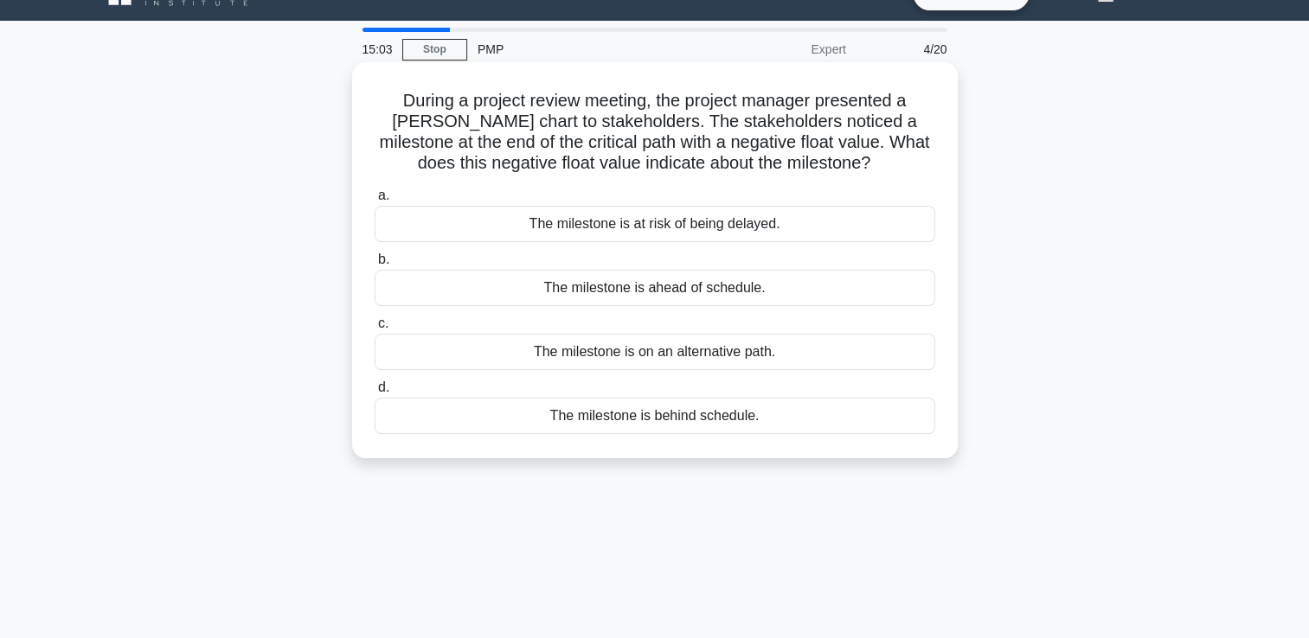
scroll to position [0, 0]
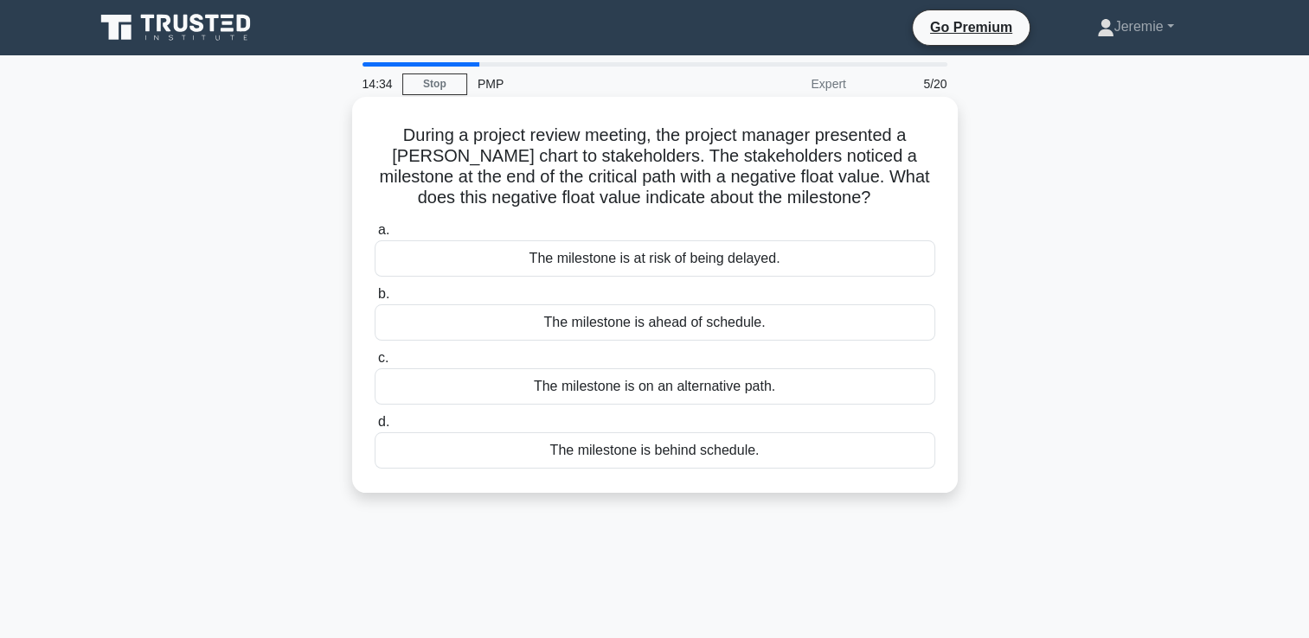
click at [676, 266] on div "The milestone is at risk of being delayed." at bounding box center [655, 258] width 561 height 36
click at [375, 236] on input "a. The milestone is at risk of being delayed." at bounding box center [375, 230] width 0 height 11
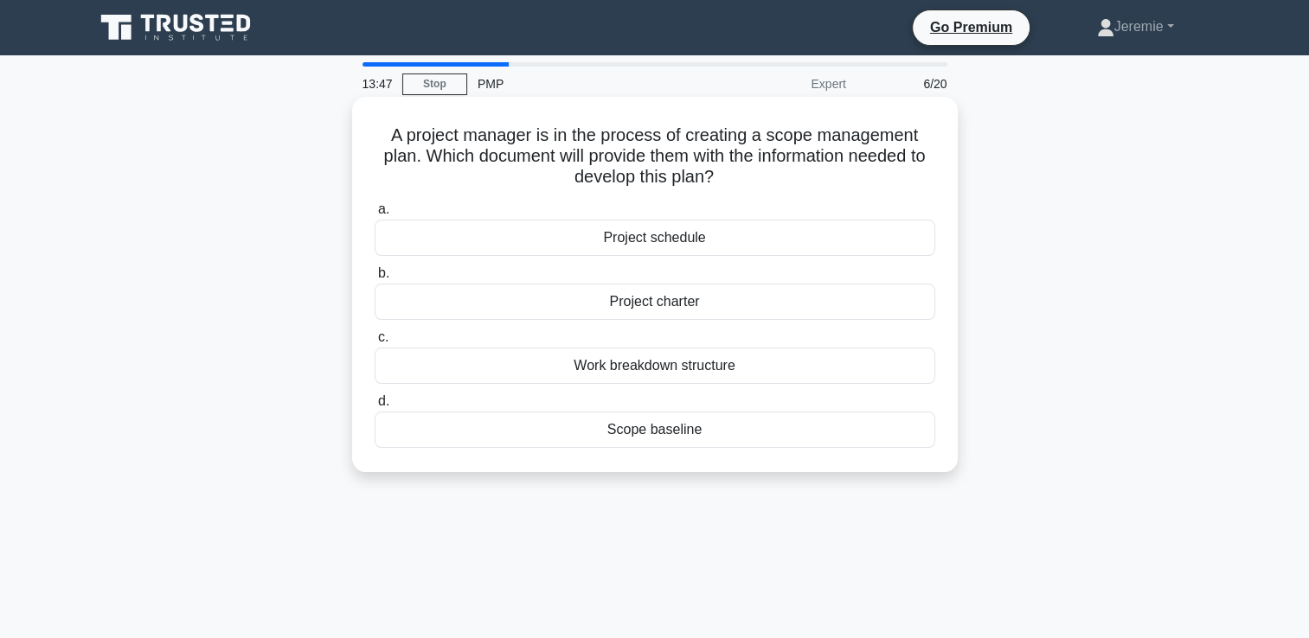
click at [657, 433] on div "Scope baseline" at bounding box center [655, 430] width 561 height 36
click at [375, 407] on input "d. Scope baseline" at bounding box center [375, 401] width 0 height 11
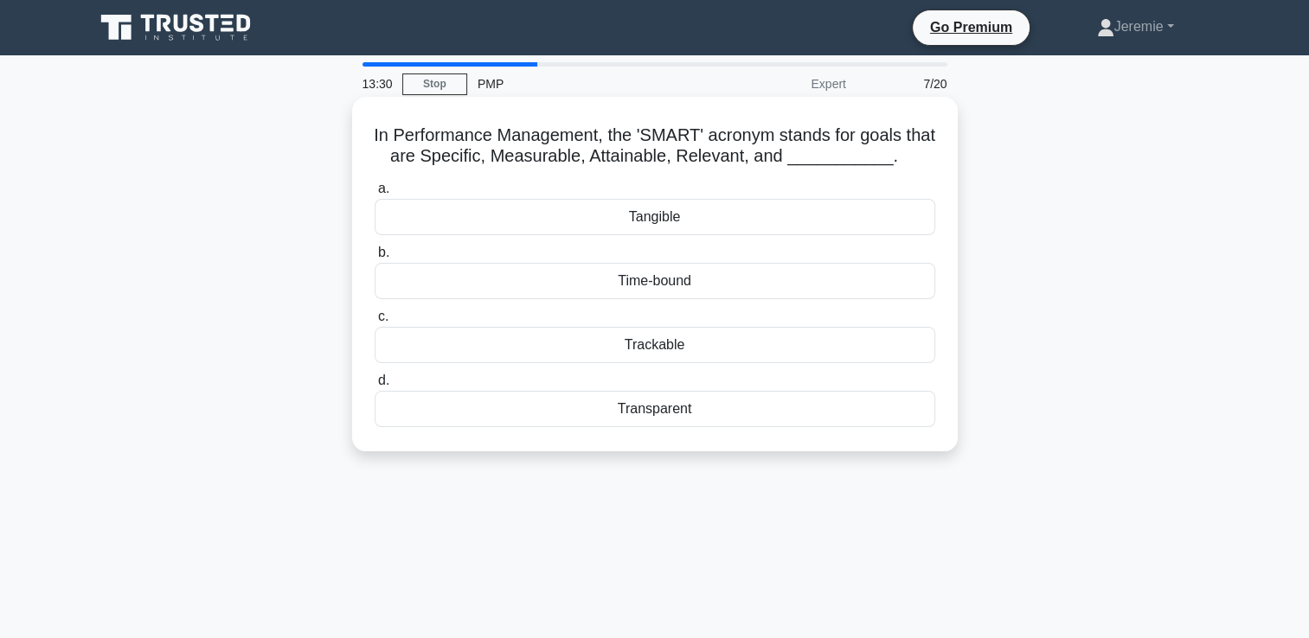
click at [720, 279] on div "Time-bound" at bounding box center [655, 281] width 561 height 36
click at [375, 259] on input "b. Time-bound" at bounding box center [375, 252] width 0 height 11
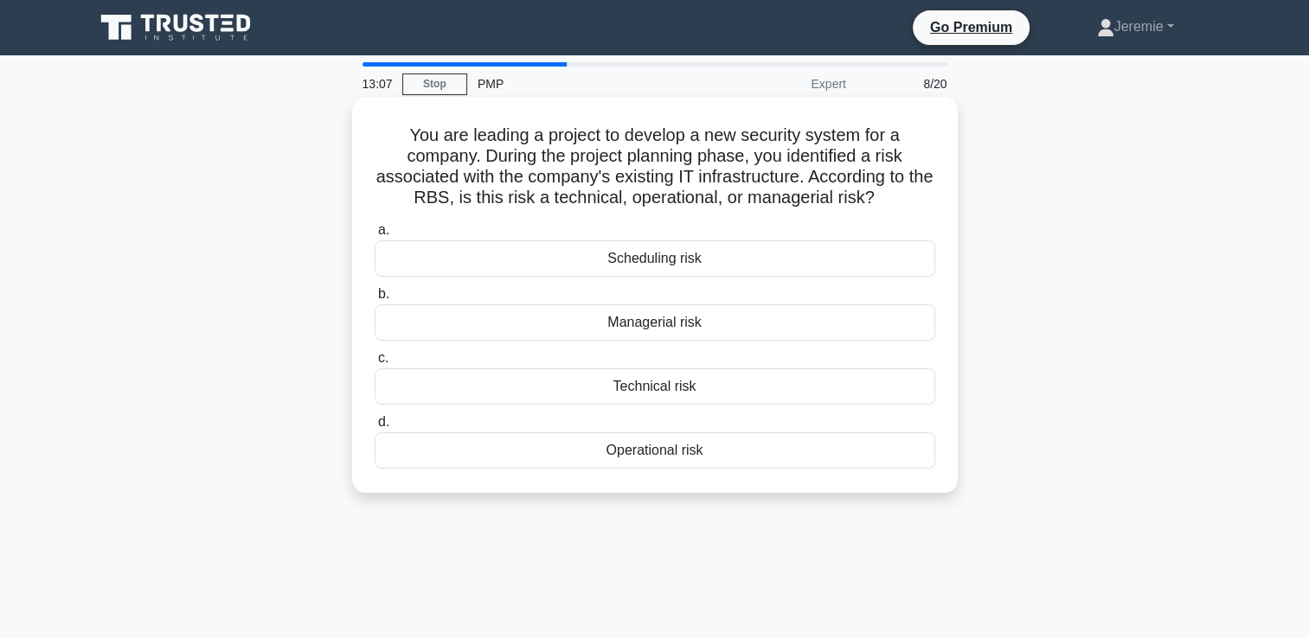
click at [670, 386] on div "Technical risk" at bounding box center [655, 387] width 561 height 36
click at [375, 364] on input "c. Technical risk" at bounding box center [375, 358] width 0 height 11
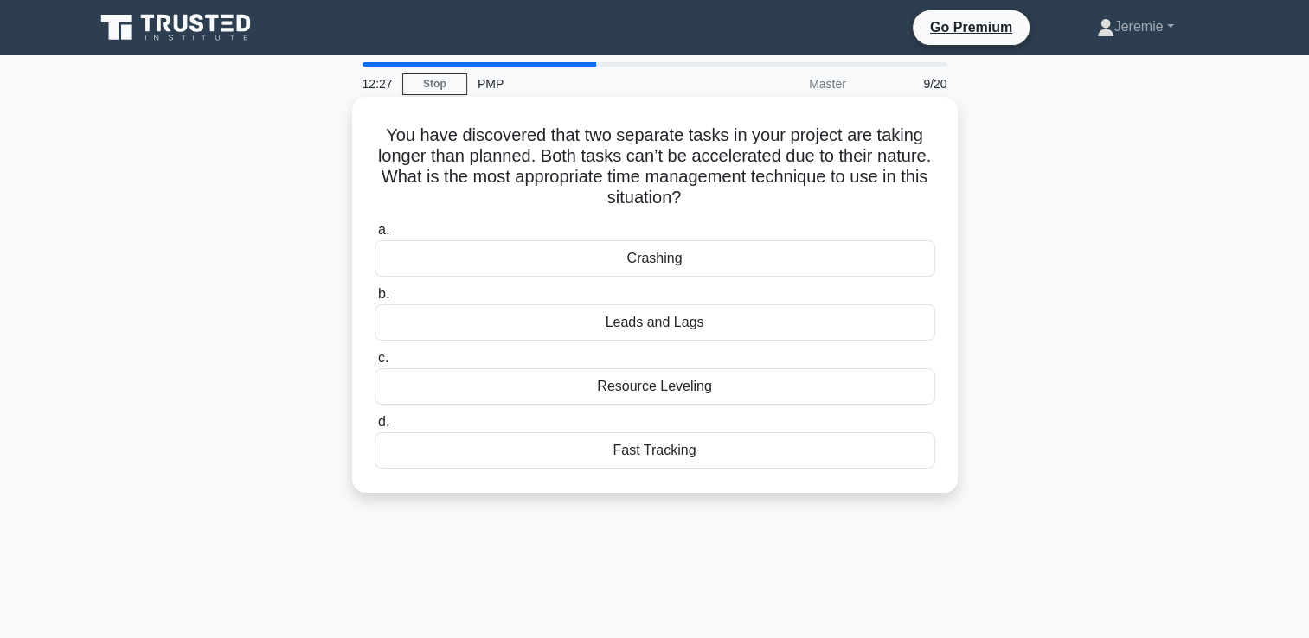
click at [689, 441] on div "Fast Tracking" at bounding box center [655, 451] width 561 height 36
click at [375, 428] on input "d. Fast Tracking" at bounding box center [375, 422] width 0 height 11
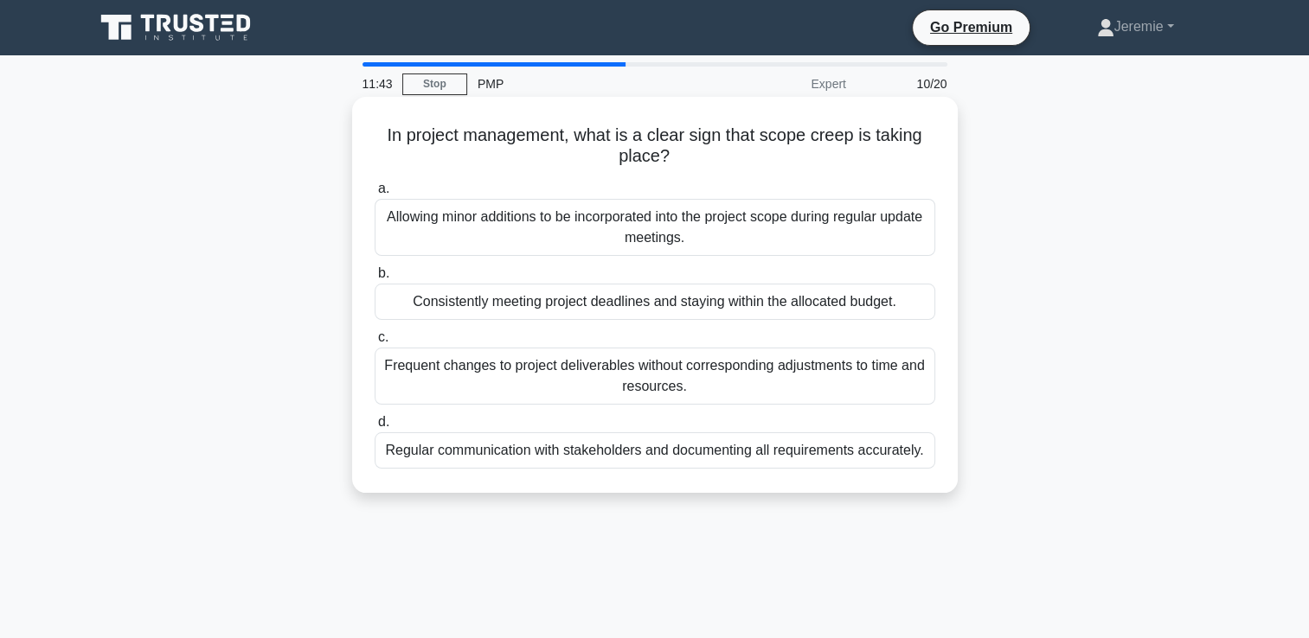
click at [555, 310] on div "Consistently meeting project deadlines and staying within the allocated budget." at bounding box center [655, 302] width 561 height 36
click at [375, 279] on input "b. Consistently meeting project deadlines and staying within the allocated budg…" at bounding box center [375, 273] width 0 height 11
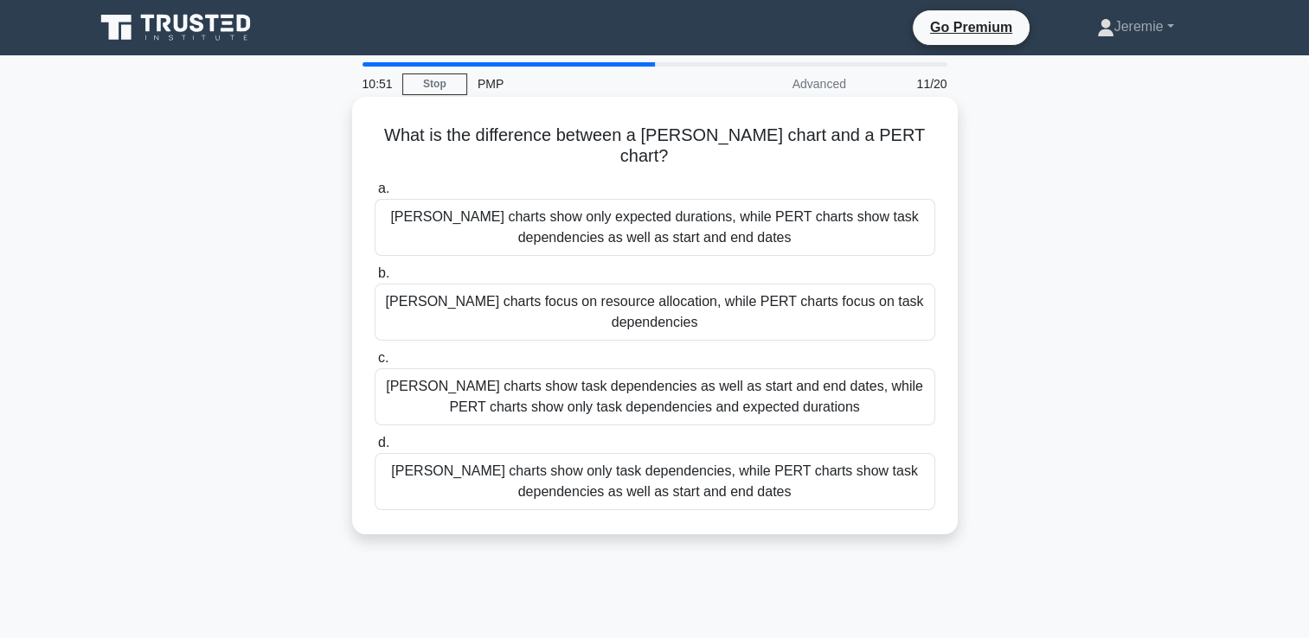
click at [612, 369] on div "Gantt charts show task dependencies as well as start and end dates, while PERT …" at bounding box center [655, 397] width 561 height 57
click at [375, 362] on input "c. Gantt charts show task dependencies as well as start and end dates, while PE…" at bounding box center [375, 358] width 0 height 11
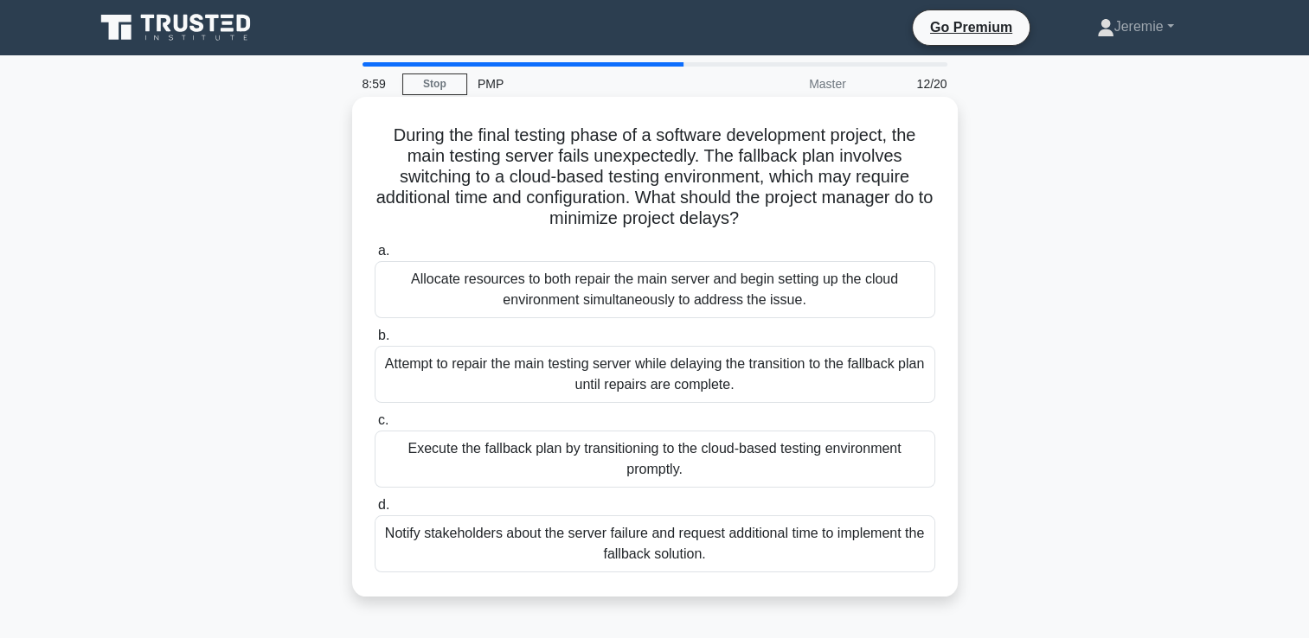
click at [671, 300] on div "Allocate resources to both repair the main server and begin setting up the clou…" at bounding box center [655, 289] width 561 height 57
click at [375, 257] on input "a. Allocate resources to both repair the main server and begin setting up the c…" at bounding box center [375, 251] width 0 height 11
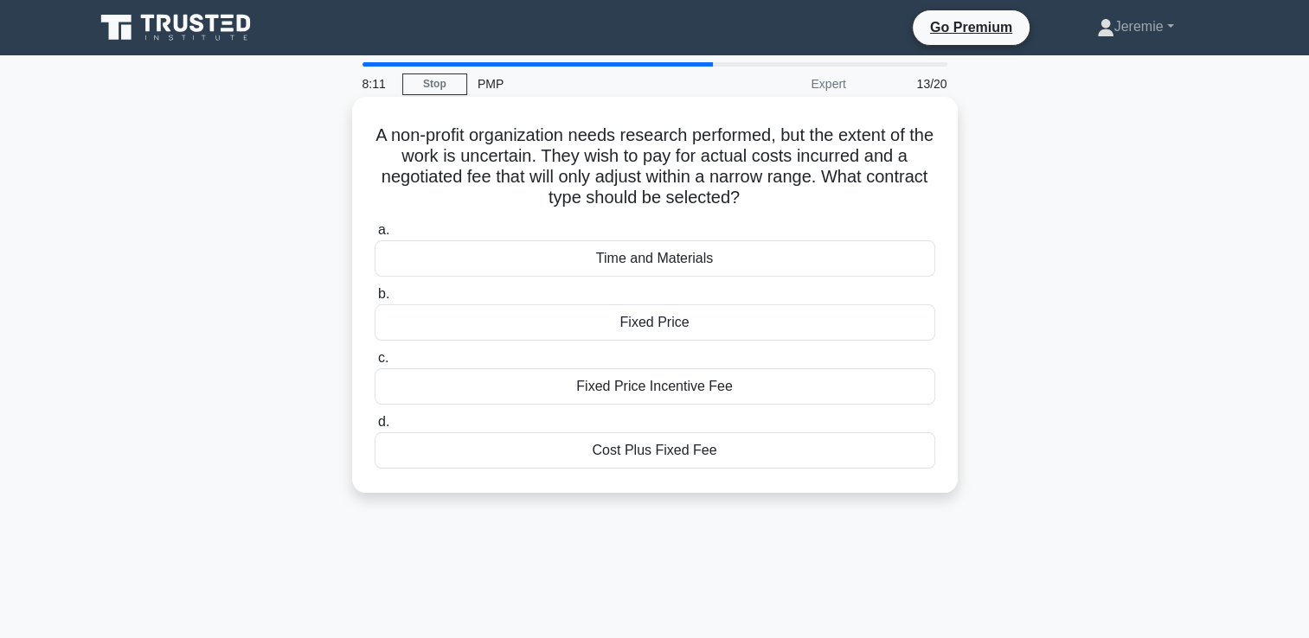
click at [652, 449] on div "Cost Plus Fixed Fee" at bounding box center [655, 451] width 561 height 36
click at [375, 428] on input "d. Cost Plus Fixed Fee" at bounding box center [375, 422] width 0 height 11
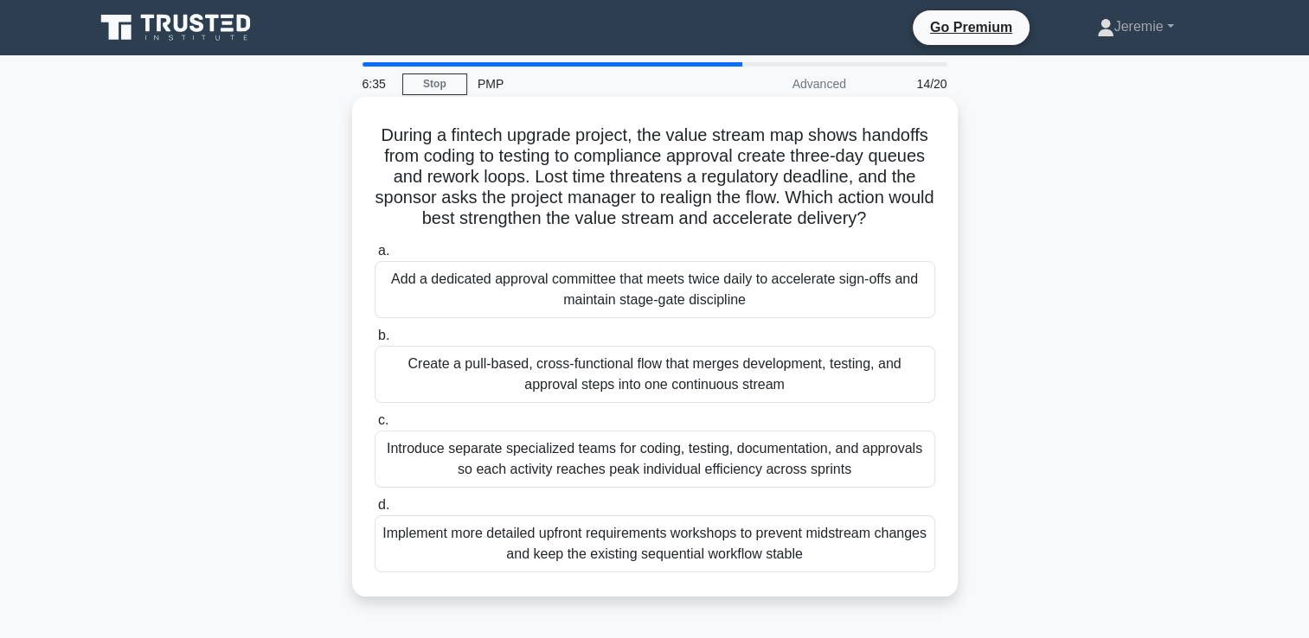
click at [593, 381] on div "Create a pull-based, cross-functional flow that merges development, testing, an…" at bounding box center [655, 374] width 561 height 57
click at [375, 342] on input "b. Create a pull-based, cross-functional flow that merges development, testing,…" at bounding box center [375, 335] width 0 height 11
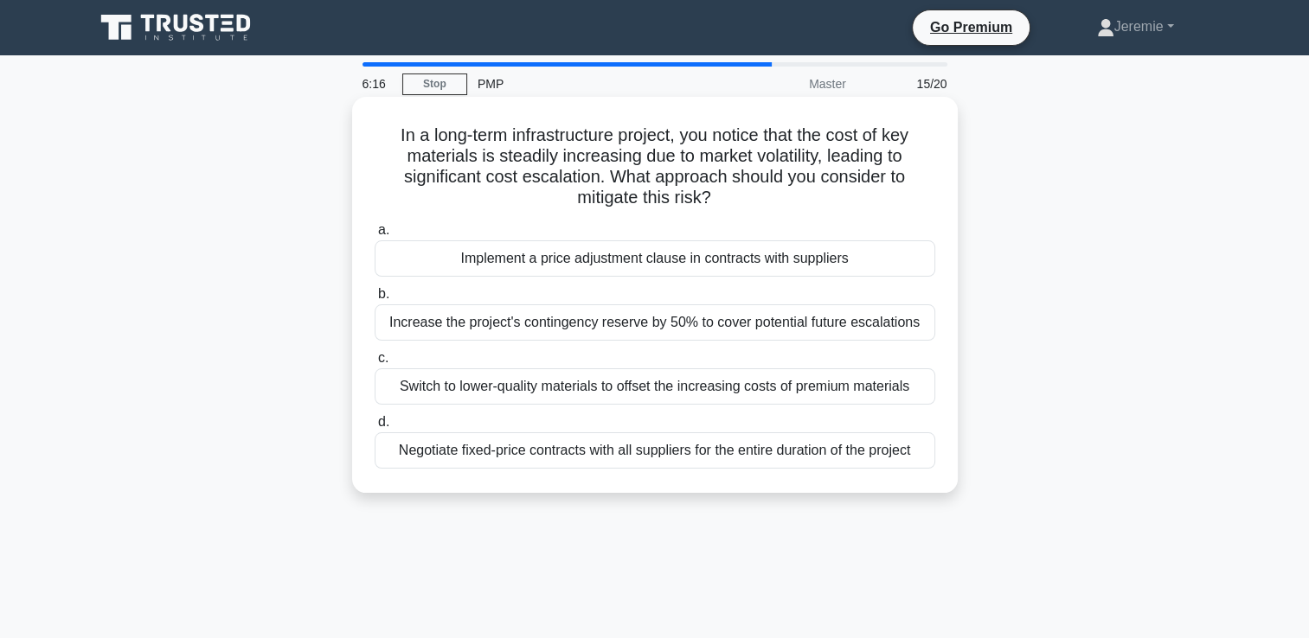
click at [817, 276] on div "Implement a price adjustment clause in contracts with suppliers" at bounding box center [655, 258] width 561 height 36
click at [375, 236] on input "a. Implement a price adjustment clause in contracts with suppliers" at bounding box center [375, 230] width 0 height 11
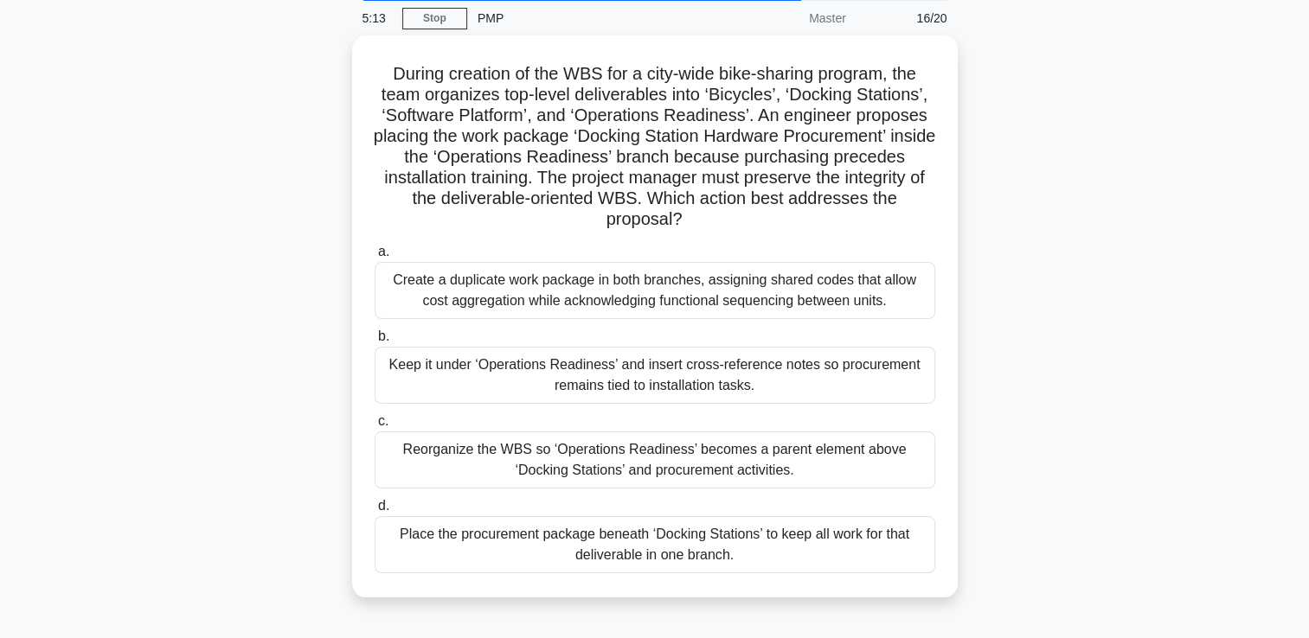
scroll to position [69, 0]
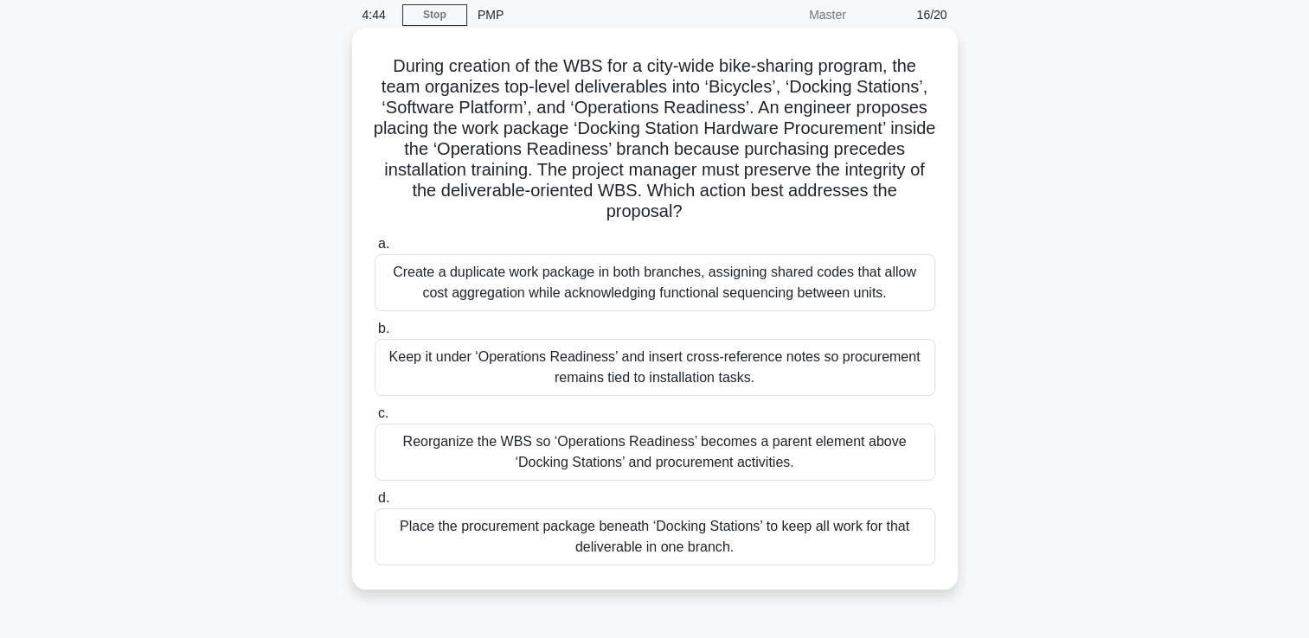
click at [489, 299] on div "Create a duplicate work package in both branches, assigning shared codes that a…" at bounding box center [655, 282] width 561 height 57
click at [375, 250] on input "a. Create a duplicate work package in both branches, assigning shared codes tha…" at bounding box center [375, 244] width 0 height 11
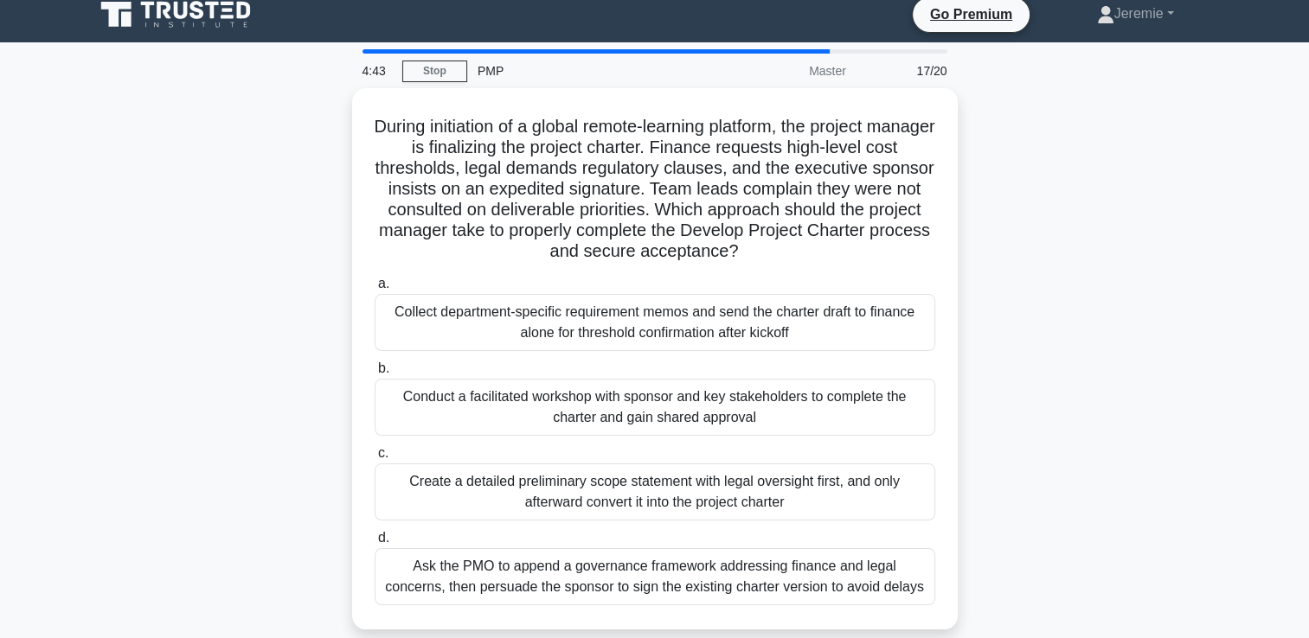
scroll to position [0, 0]
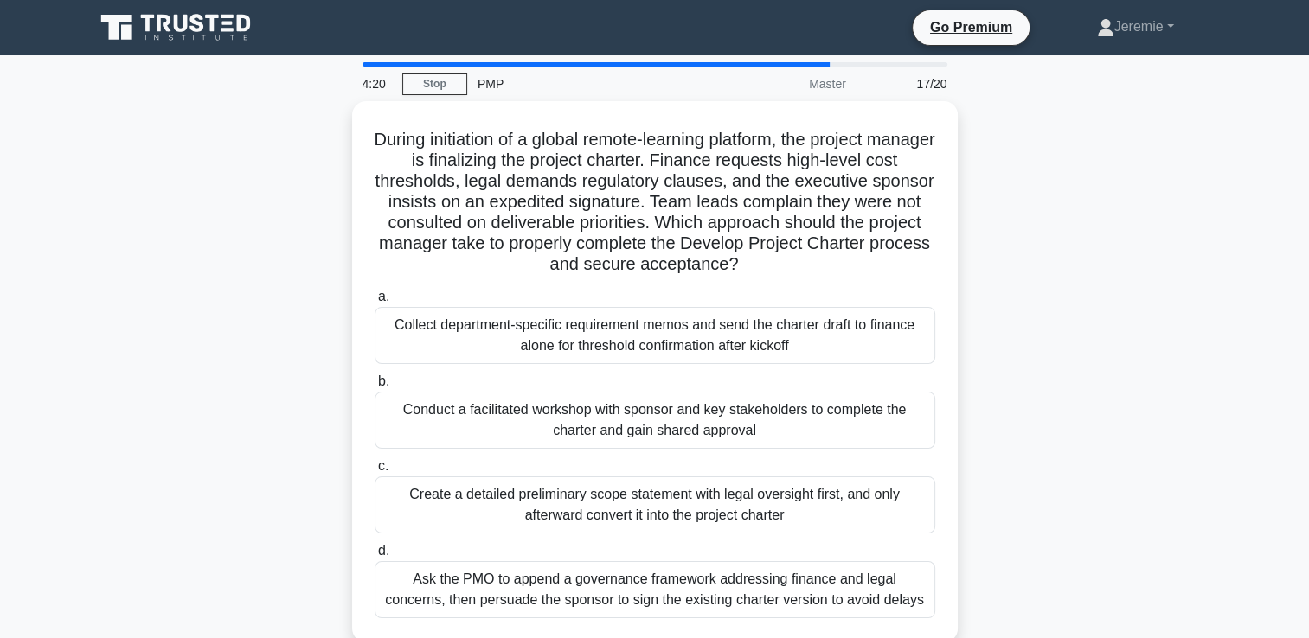
click at [301, 355] on div "During initiation of a global remote-learning platform, the project manager is …" at bounding box center [655, 382] width 1142 height 562
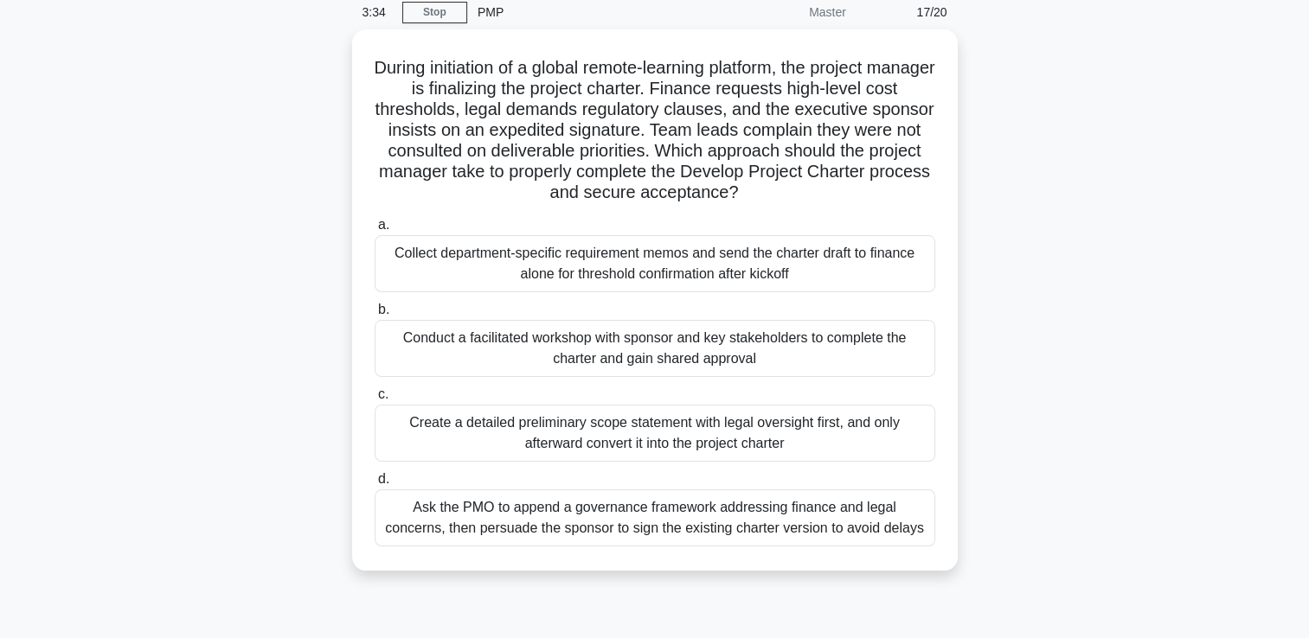
scroll to position [69, 0]
click at [590, 518] on div "Ask the PMO to append a governance framework addressing finance and legal conce…" at bounding box center [655, 516] width 561 height 57
click at [375, 484] on input "d. Ask the PMO to append a governance framework addressing finance and legal co…" at bounding box center [375, 477] width 0 height 11
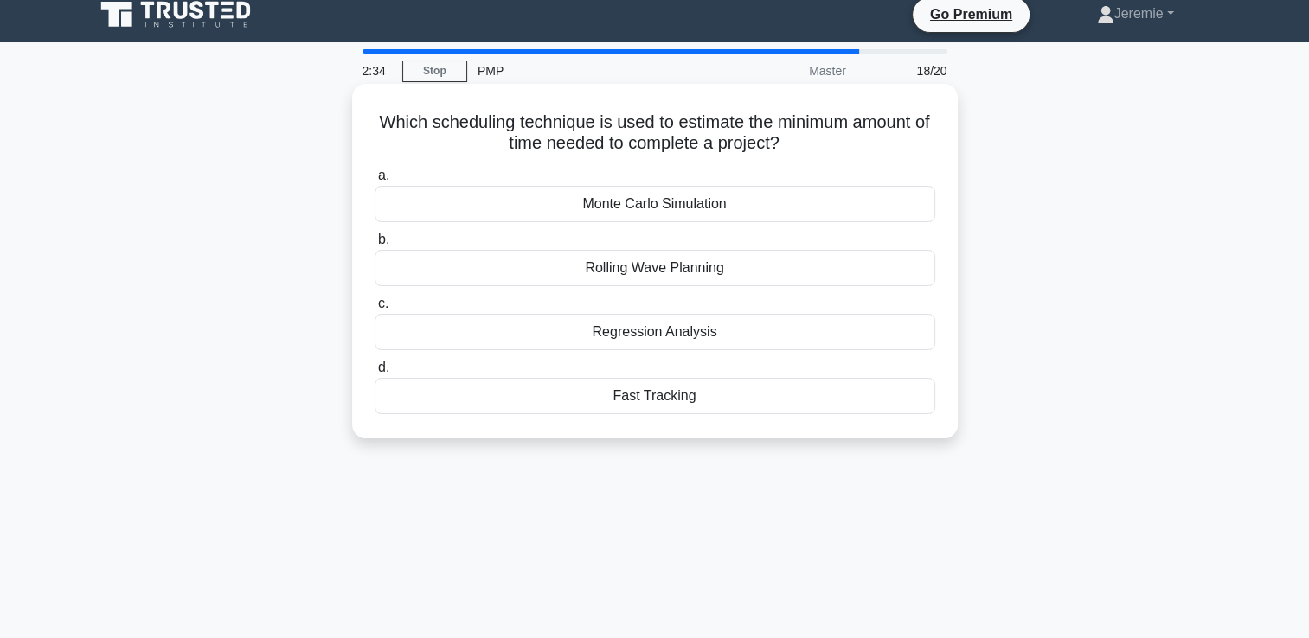
scroll to position [0, 0]
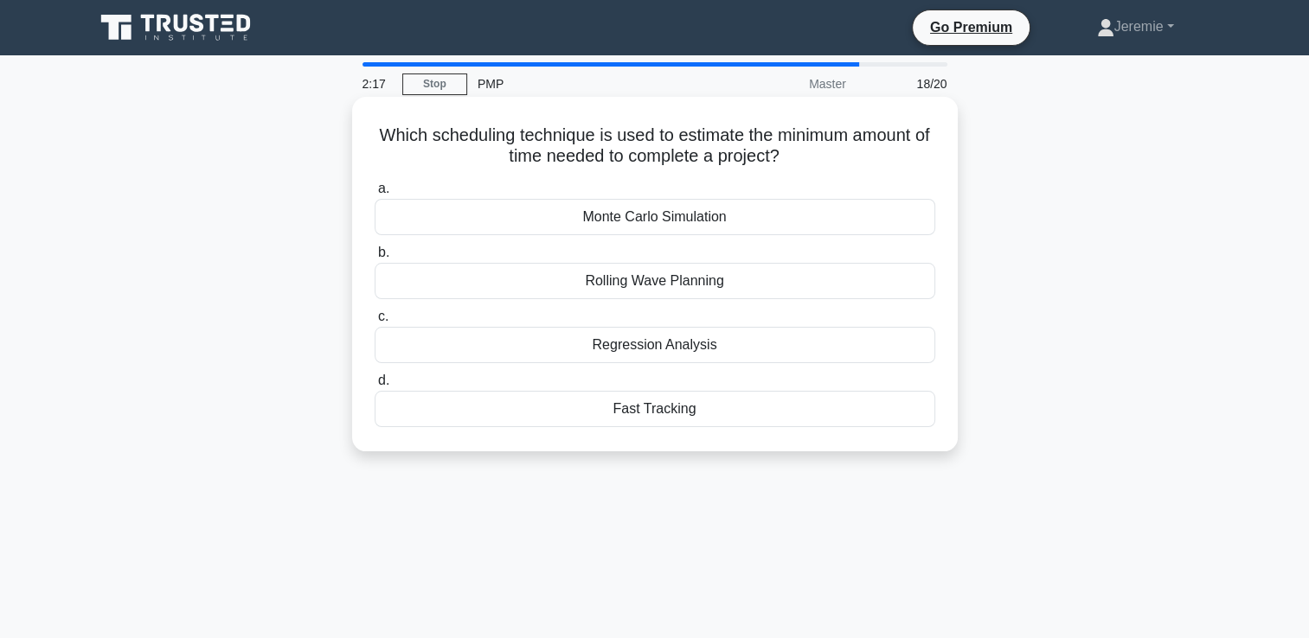
click at [646, 343] on div "Regression Analysis" at bounding box center [655, 345] width 561 height 36
click at [375, 323] on input "c. Regression Analysis" at bounding box center [375, 316] width 0 height 11
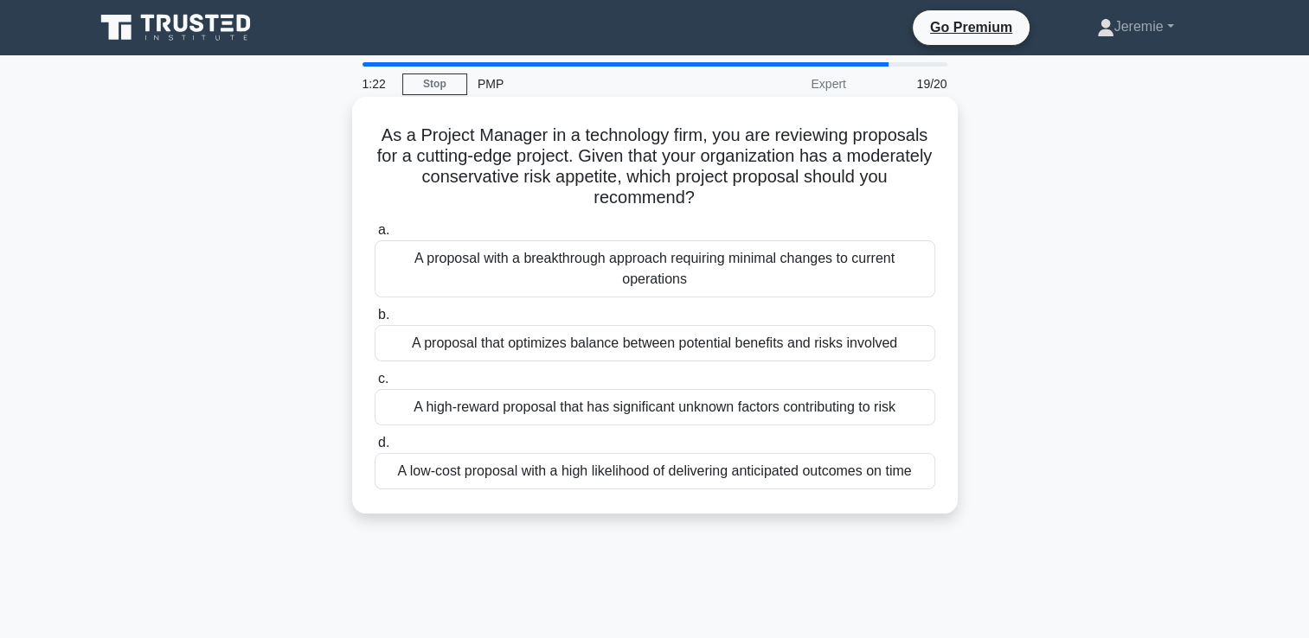
click at [620, 349] on div "A proposal that optimizes balance between potential benefits and risks involved" at bounding box center [655, 343] width 561 height 36
click at [375, 321] on input "b. A proposal that optimizes balance between potential benefits and risks invol…" at bounding box center [375, 315] width 0 height 11
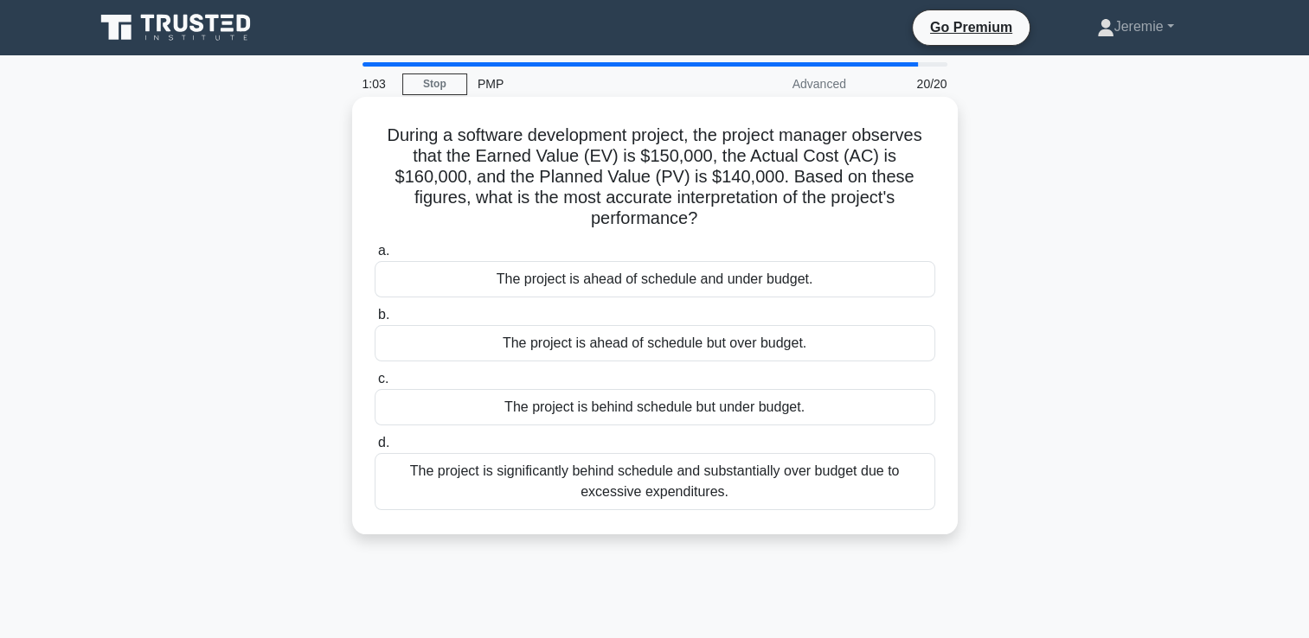
click at [623, 334] on div "The project is ahead of schedule but over budget." at bounding box center [655, 343] width 561 height 36
click at [375, 321] on input "b. The project is ahead of schedule but over budget." at bounding box center [375, 315] width 0 height 11
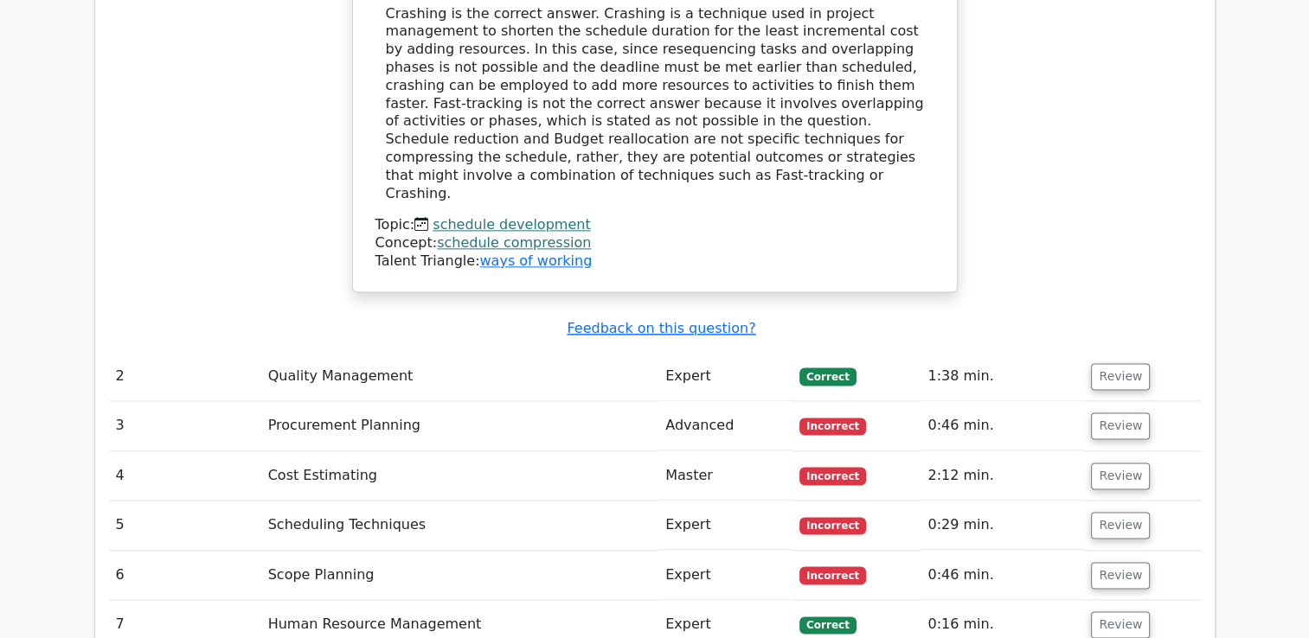
scroll to position [2328, 0]
click at [1121, 413] on button "Review" at bounding box center [1120, 426] width 59 height 27
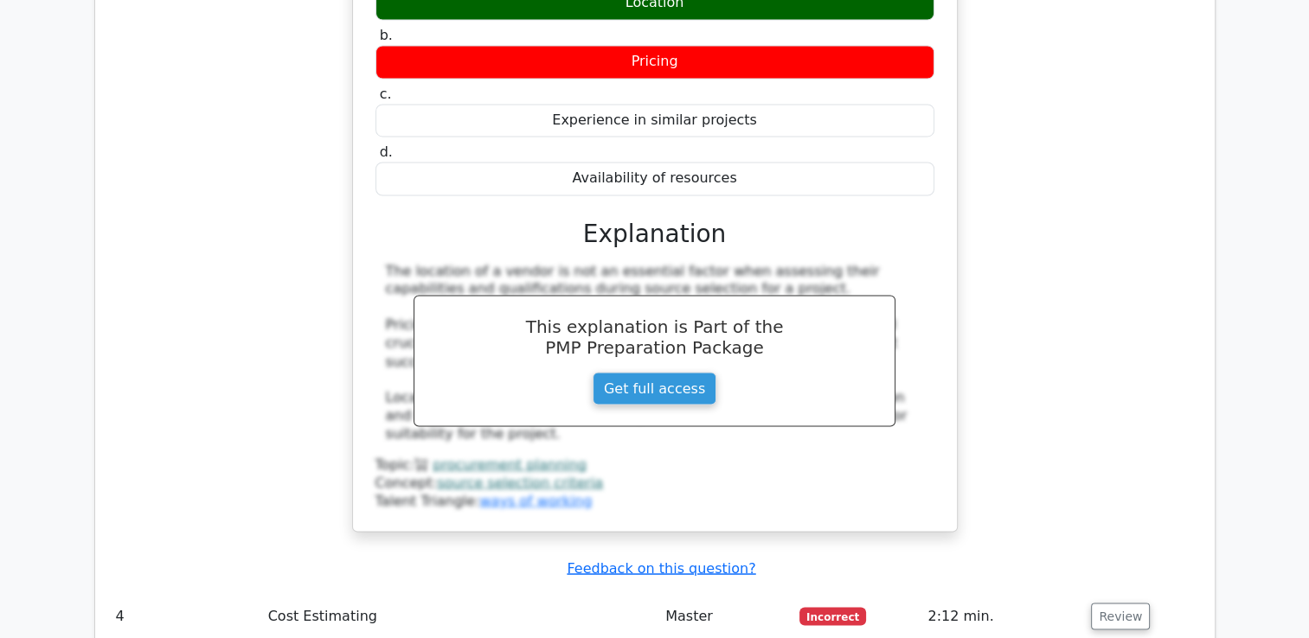
scroll to position [3124, 0]
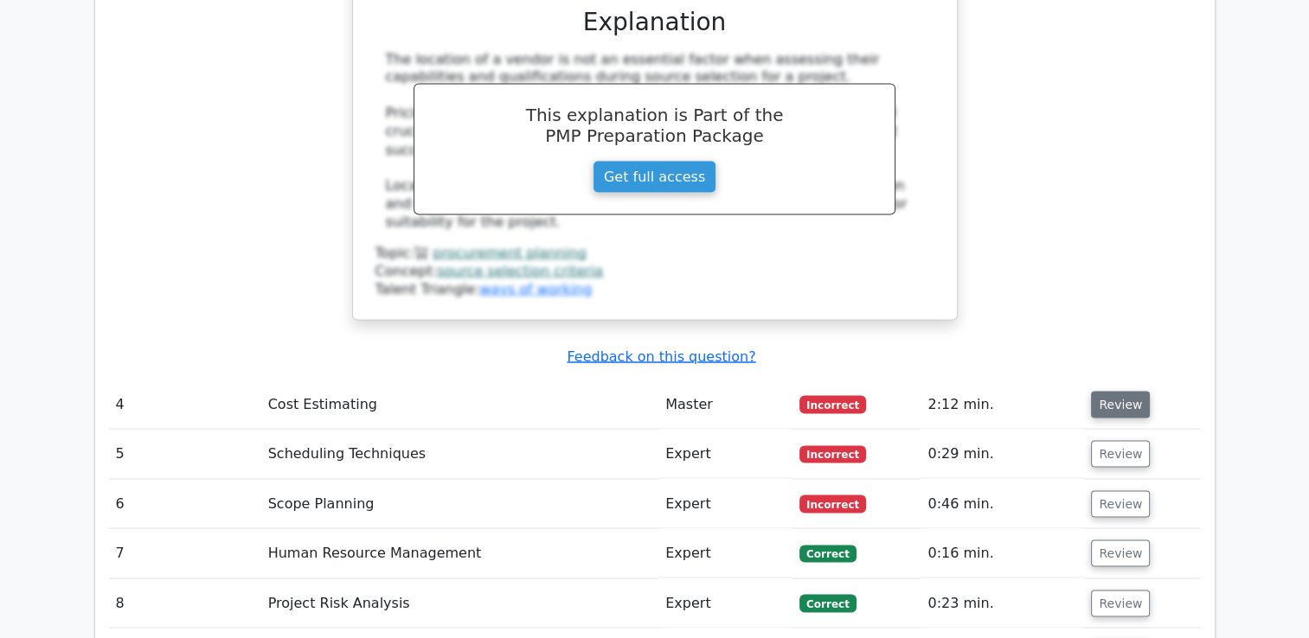
click at [1119, 391] on button "Review" at bounding box center [1120, 404] width 59 height 27
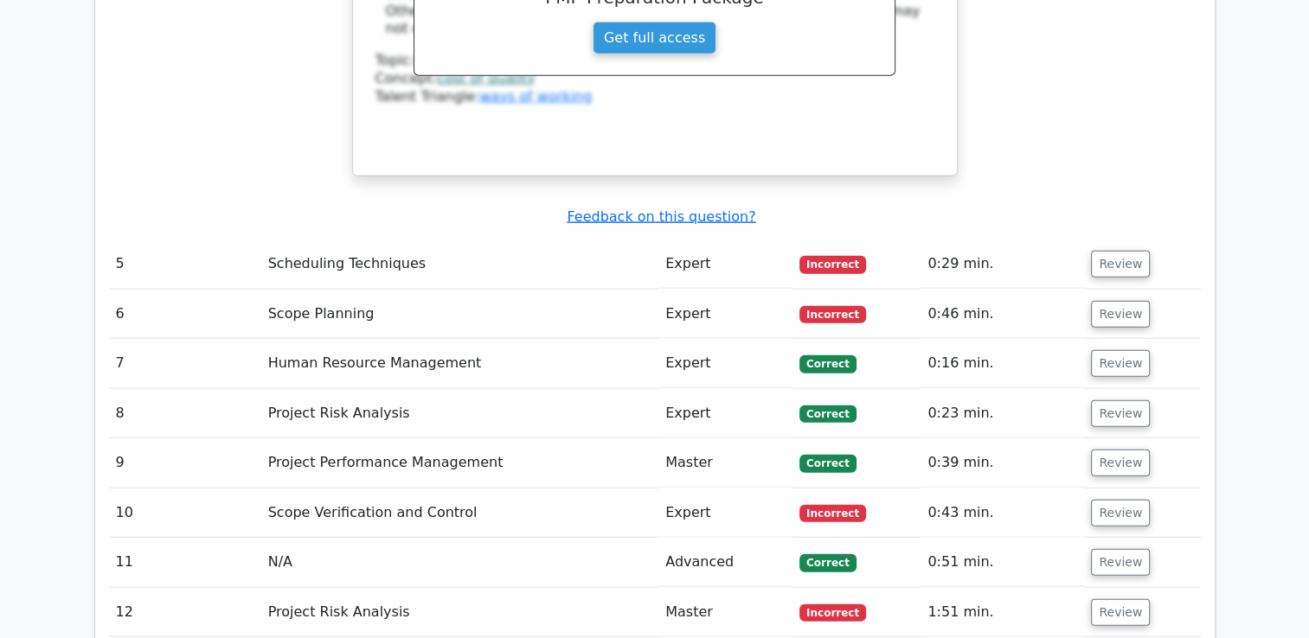
scroll to position [4196, 0]
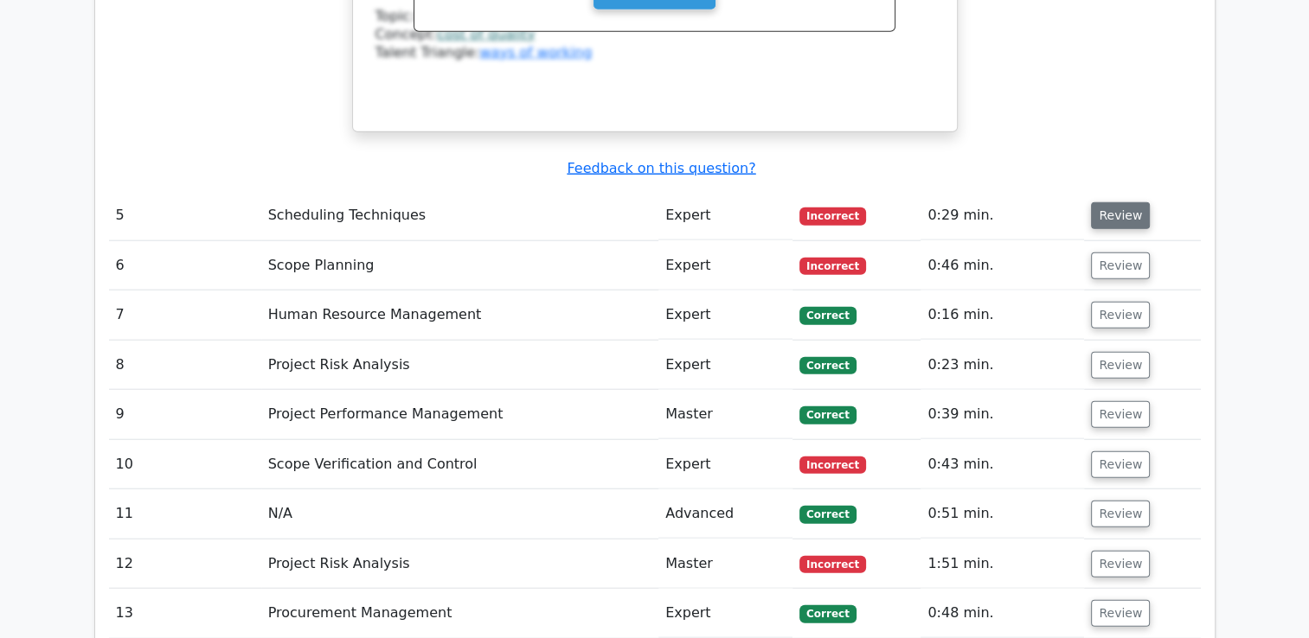
click at [1132, 202] on button "Review" at bounding box center [1120, 215] width 59 height 27
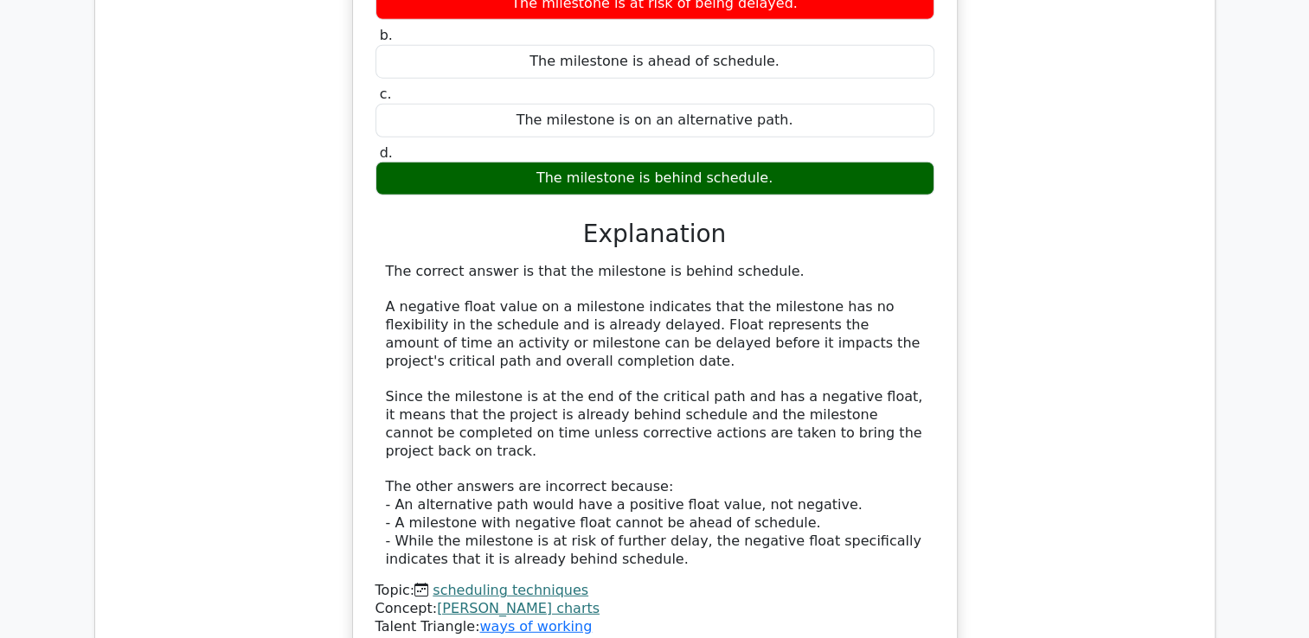
scroll to position [4750, 0]
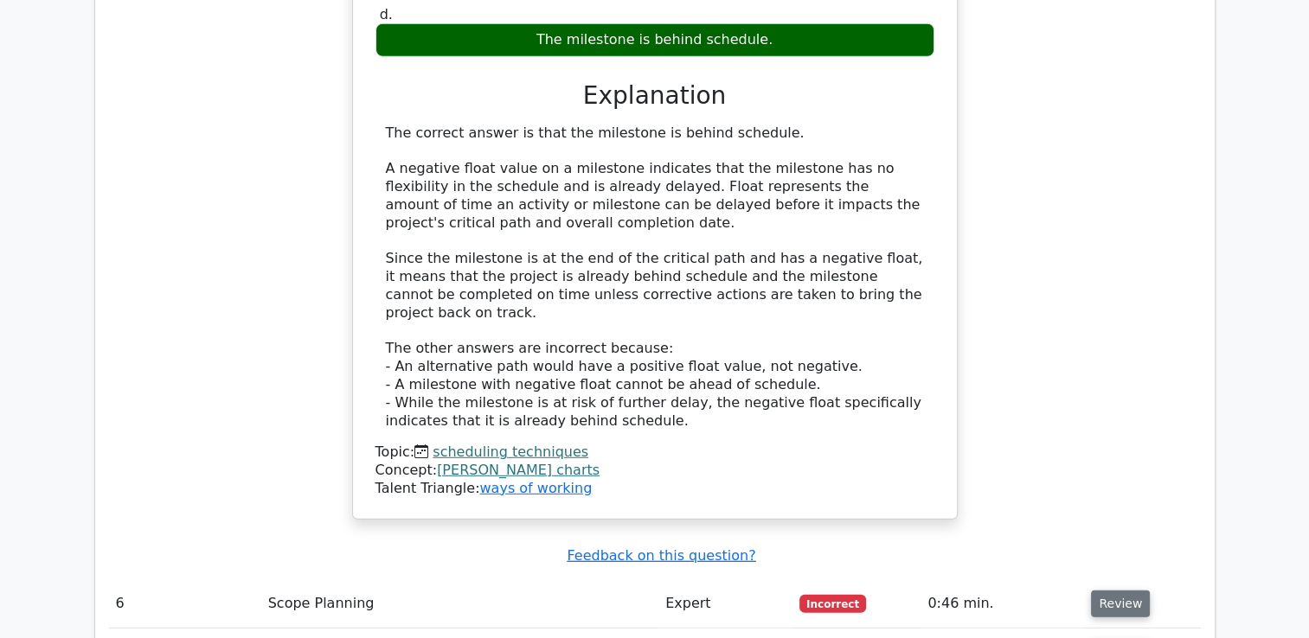
click at [1125, 591] on button "Review" at bounding box center [1120, 604] width 59 height 27
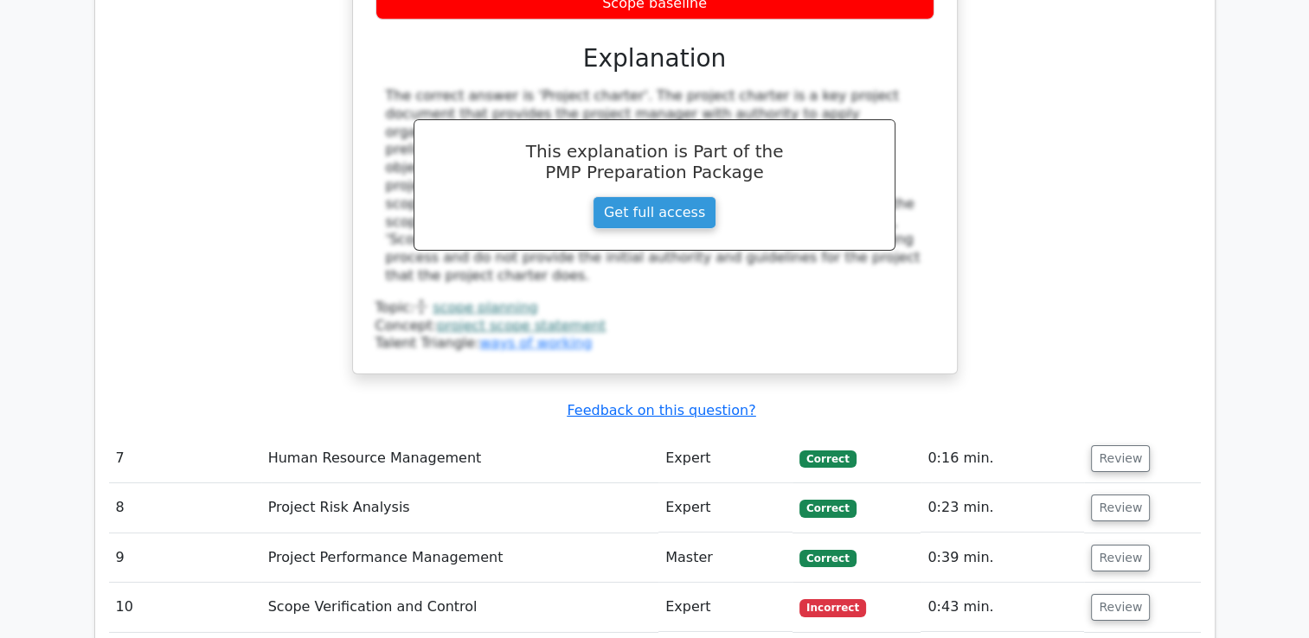
scroll to position [5754, 0]
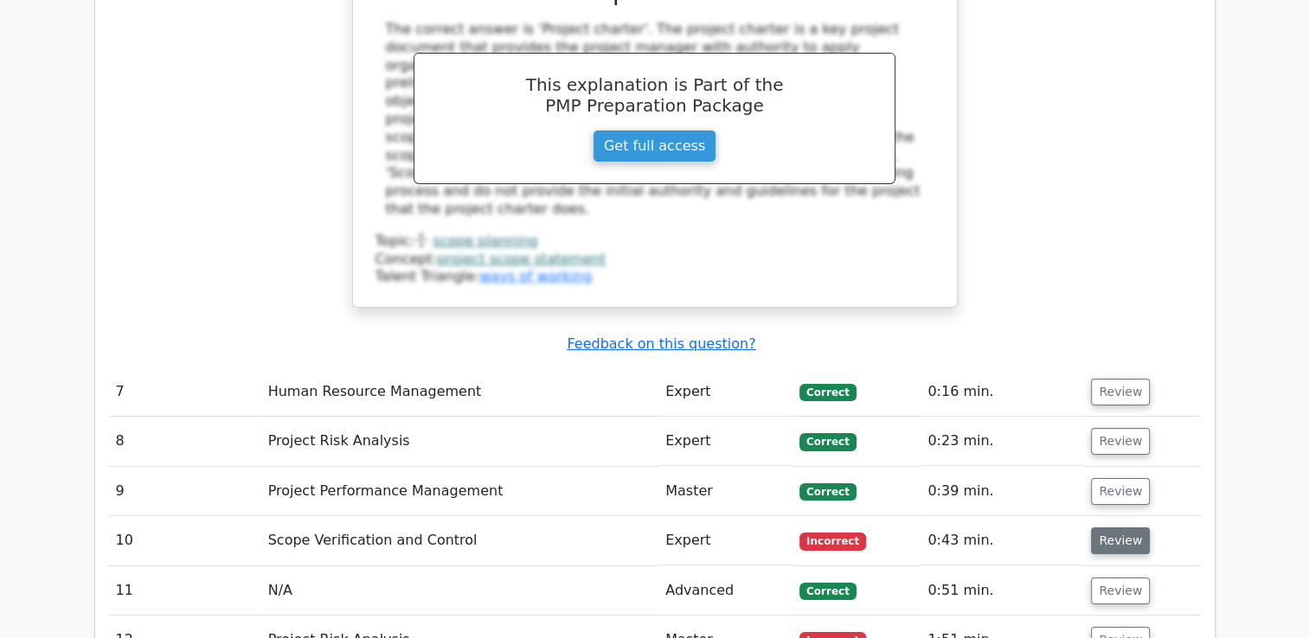
click at [1118, 528] on button "Review" at bounding box center [1120, 541] width 59 height 27
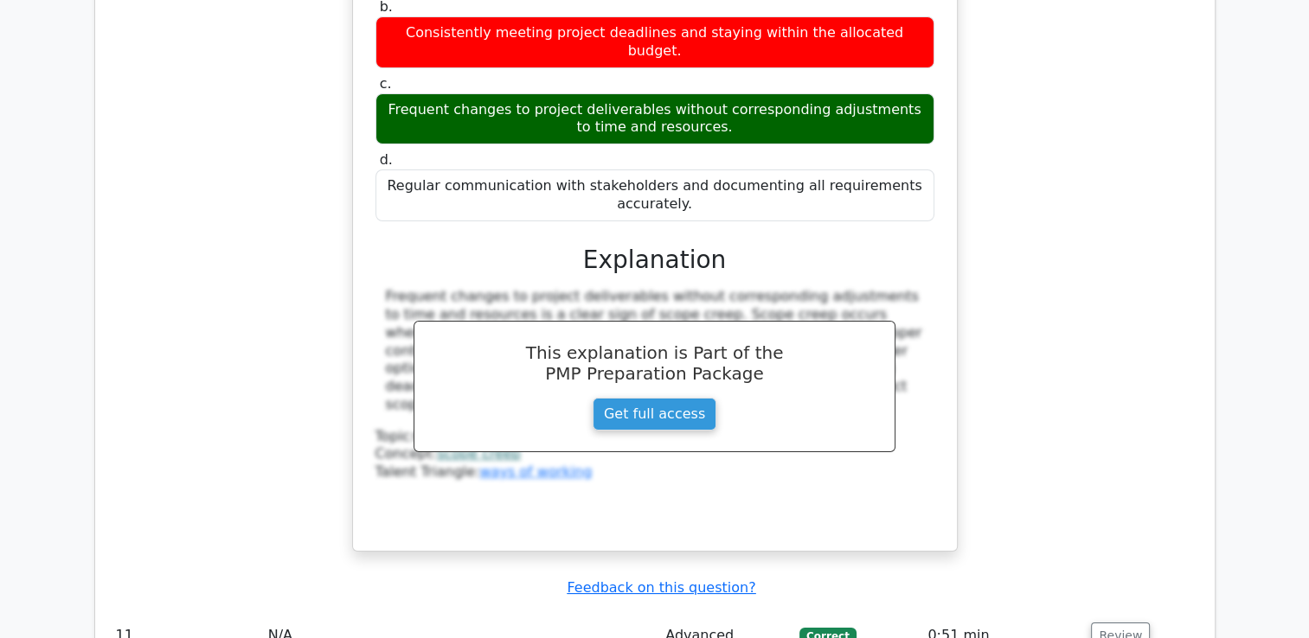
scroll to position [6480, 0]
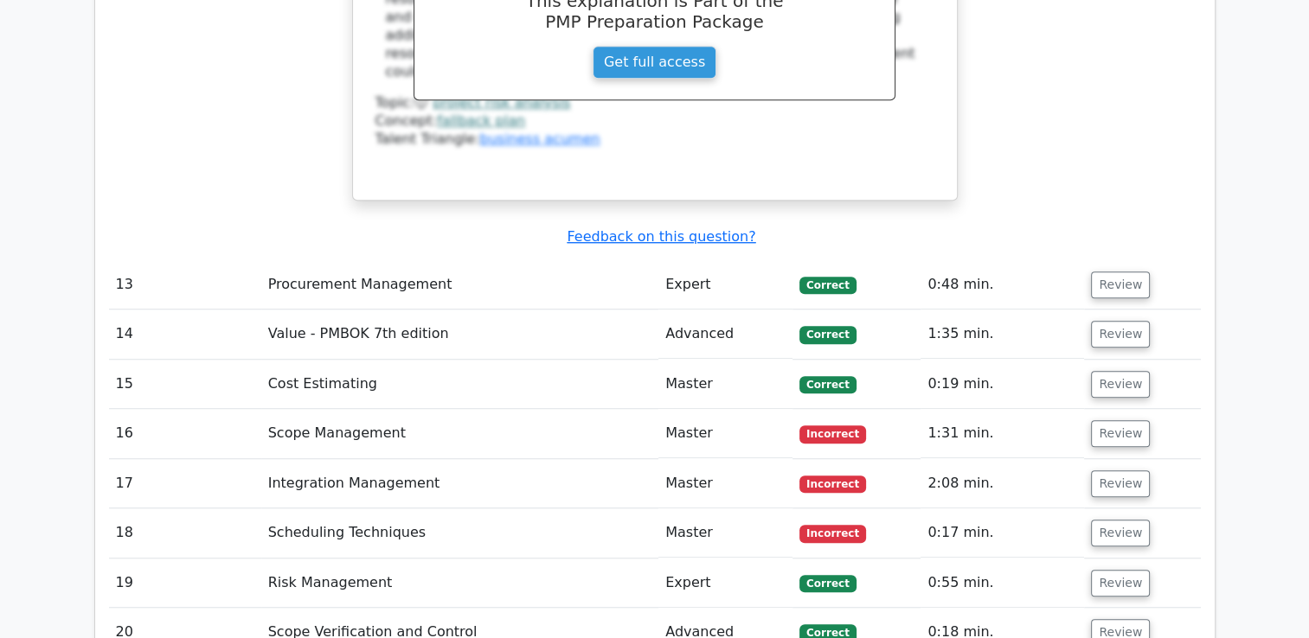
scroll to position [7761, 0]
click at [1112, 421] on button "Review" at bounding box center [1120, 434] width 59 height 27
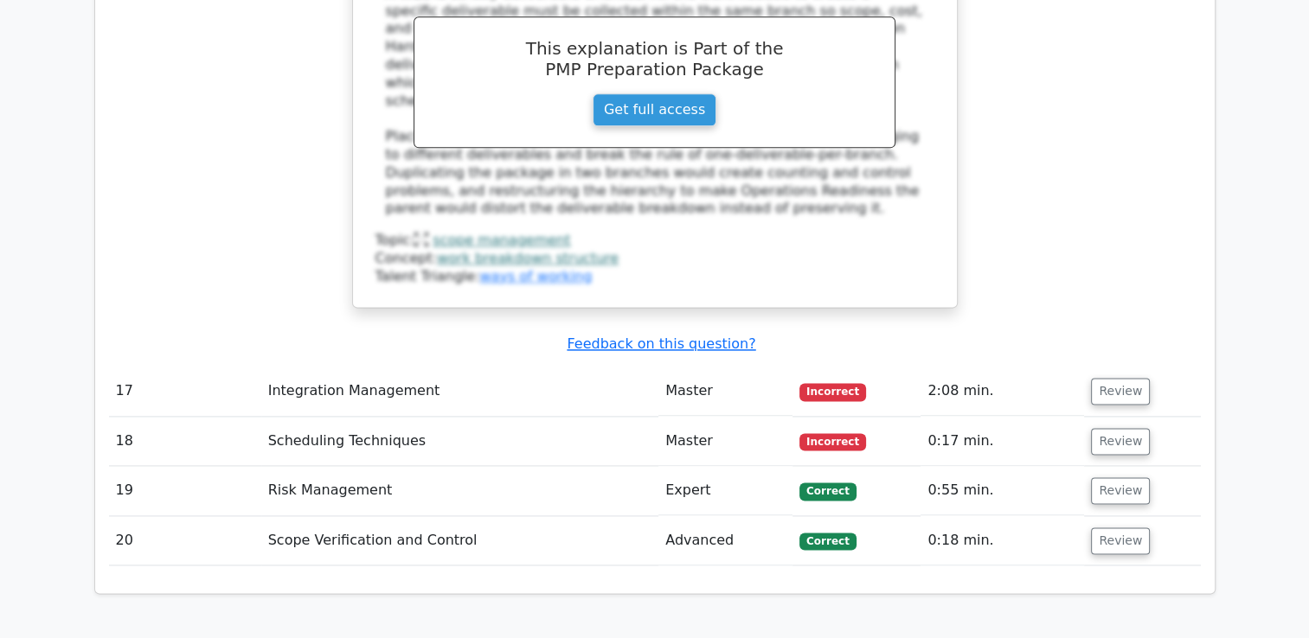
scroll to position [8868, 0]
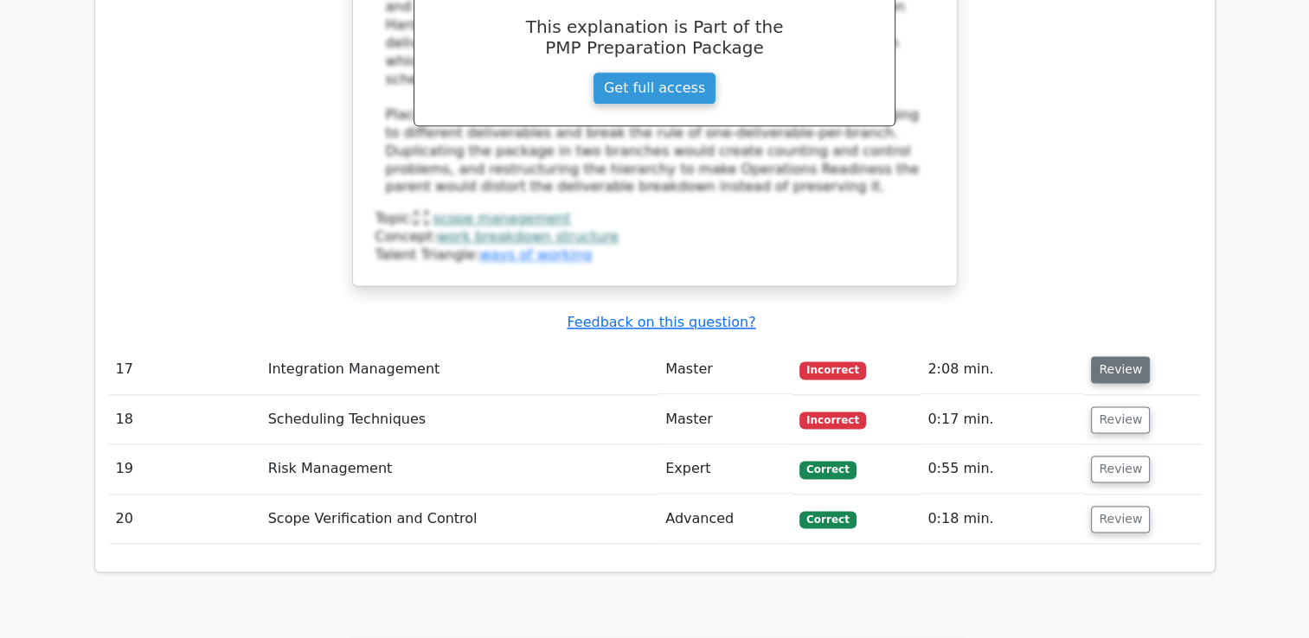
click at [1113, 356] on button "Review" at bounding box center [1120, 369] width 59 height 27
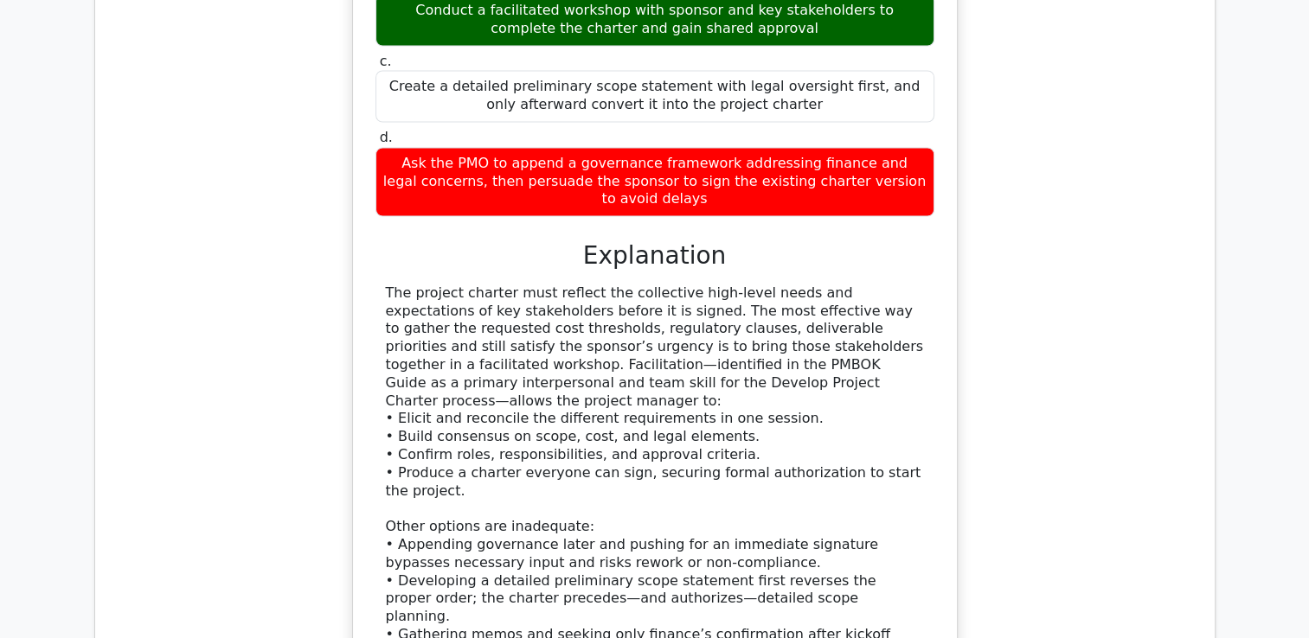
scroll to position [9629, 0]
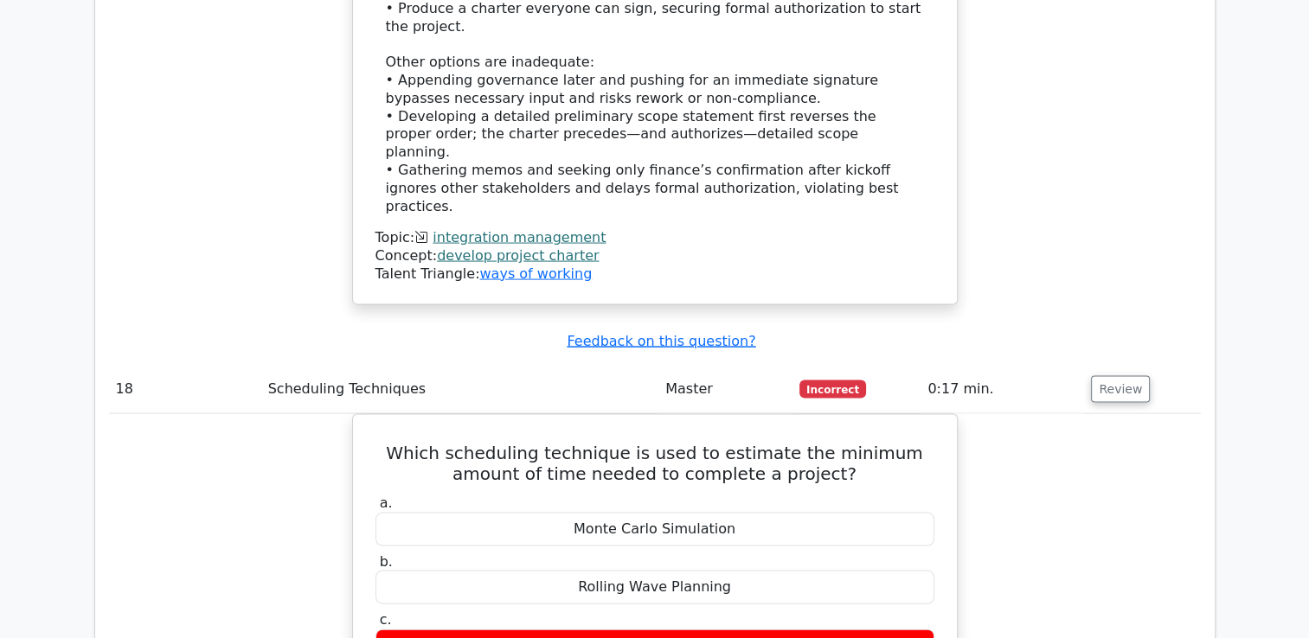
scroll to position [10010, 0]
